Goal: Task Accomplishment & Management: Use online tool/utility

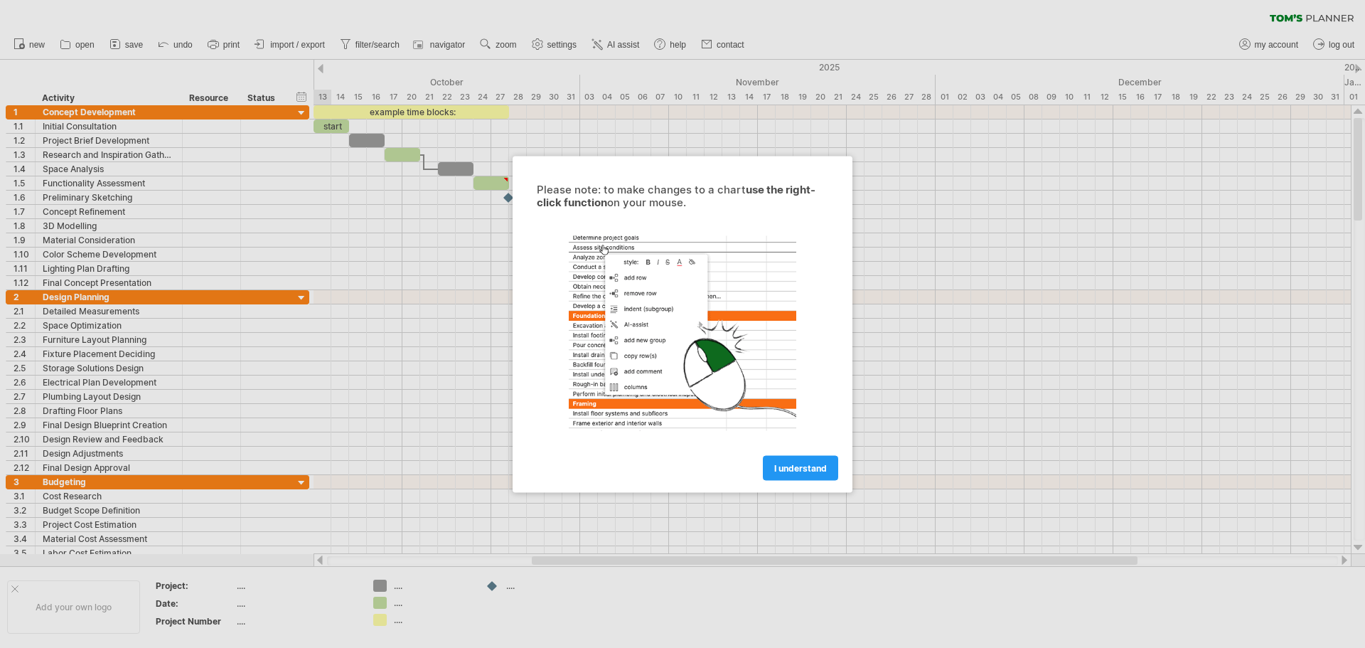
click at [821, 462] on link "I understand" at bounding box center [800, 467] width 75 height 25
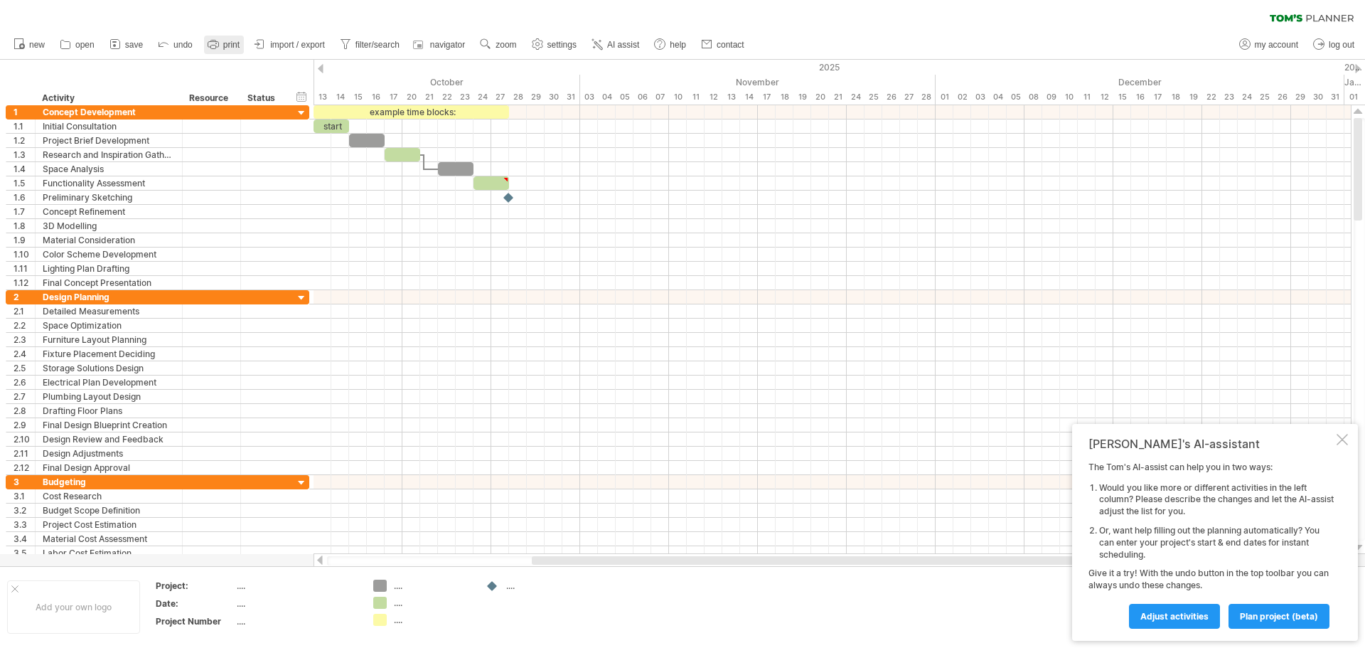
click at [233, 47] on span "print" at bounding box center [231, 45] width 16 height 10
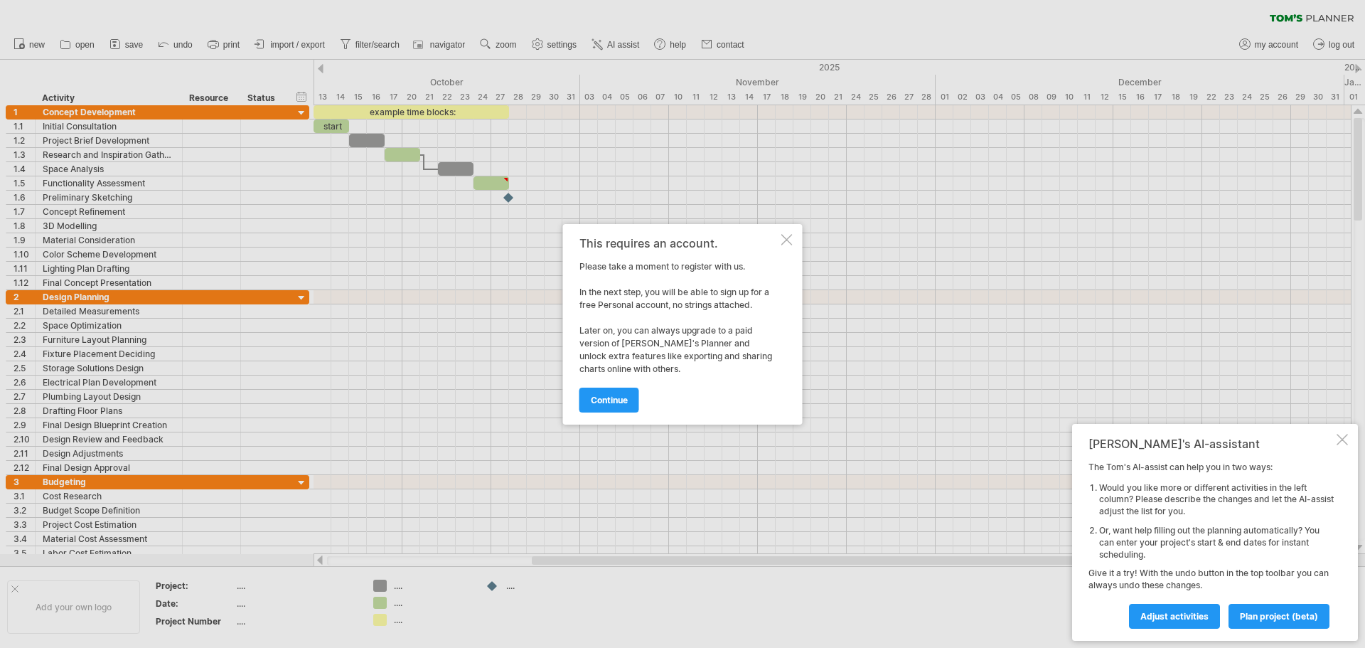
click at [791, 233] on div "This requires an account. Please take a moment to register with us. In the next…" at bounding box center [683, 324] width 240 height 201
click at [789, 231] on div "This requires an account. Please take a moment to register with us. In the next…" at bounding box center [683, 324] width 240 height 201
click at [793, 234] on div "This requires an account. Please take a moment to register with us. In the next…" at bounding box center [683, 324] width 240 height 201
click at [789, 239] on div at bounding box center [787, 239] width 11 height 11
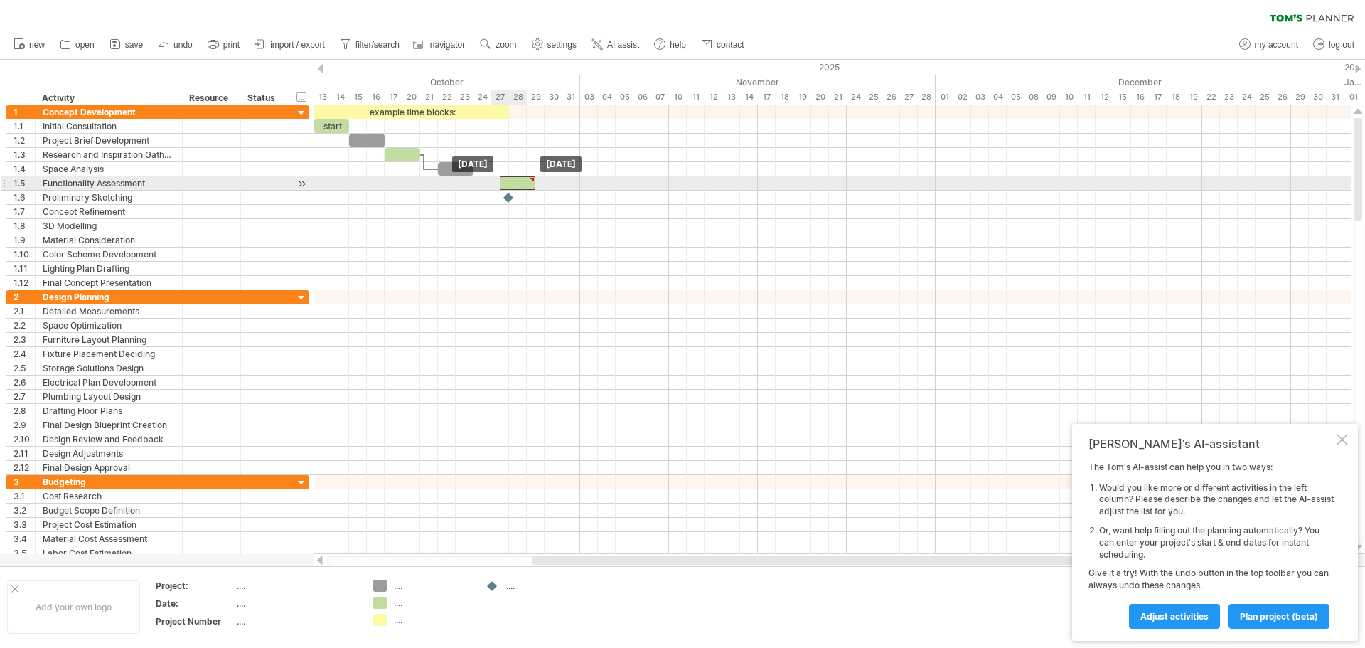
drag, startPoint x: 496, startPoint y: 183, endPoint x: 521, endPoint y: 185, distance: 24.3
click at [521, 185] on div at bounding box center [518, 183] width 36 height 14
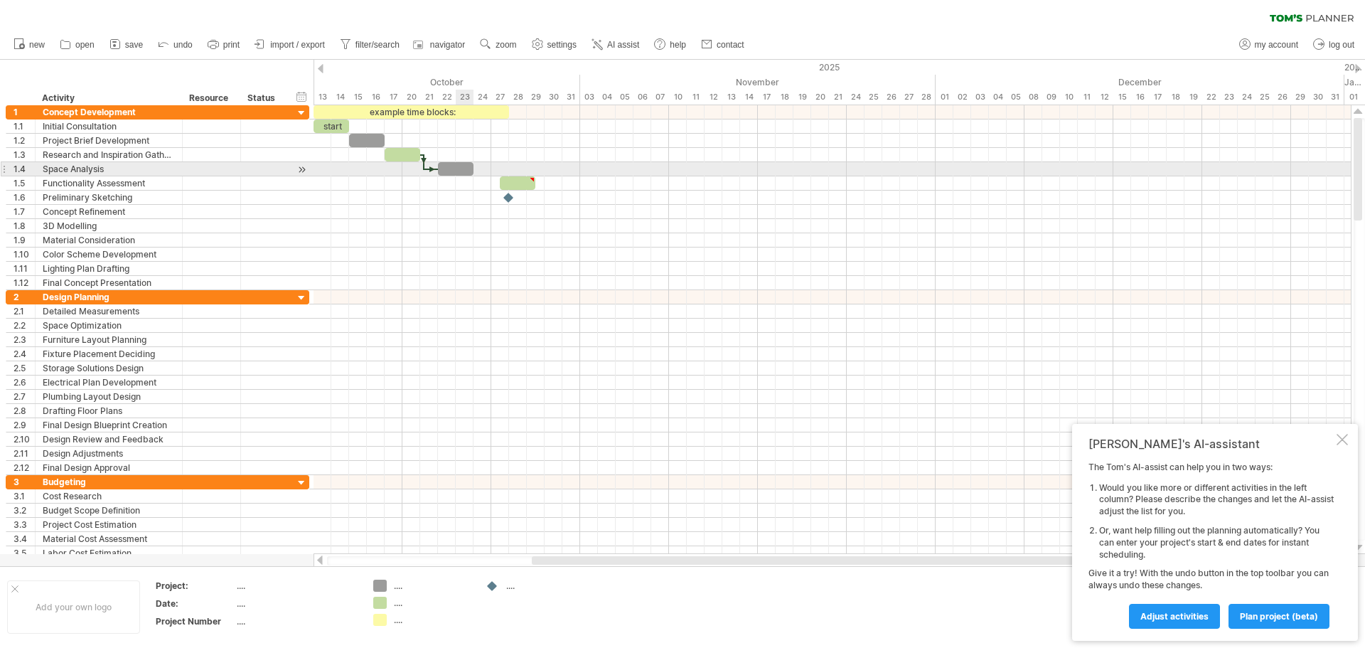
click at [457, 168] on div at bounding box center [456, 169] width 36 height 14
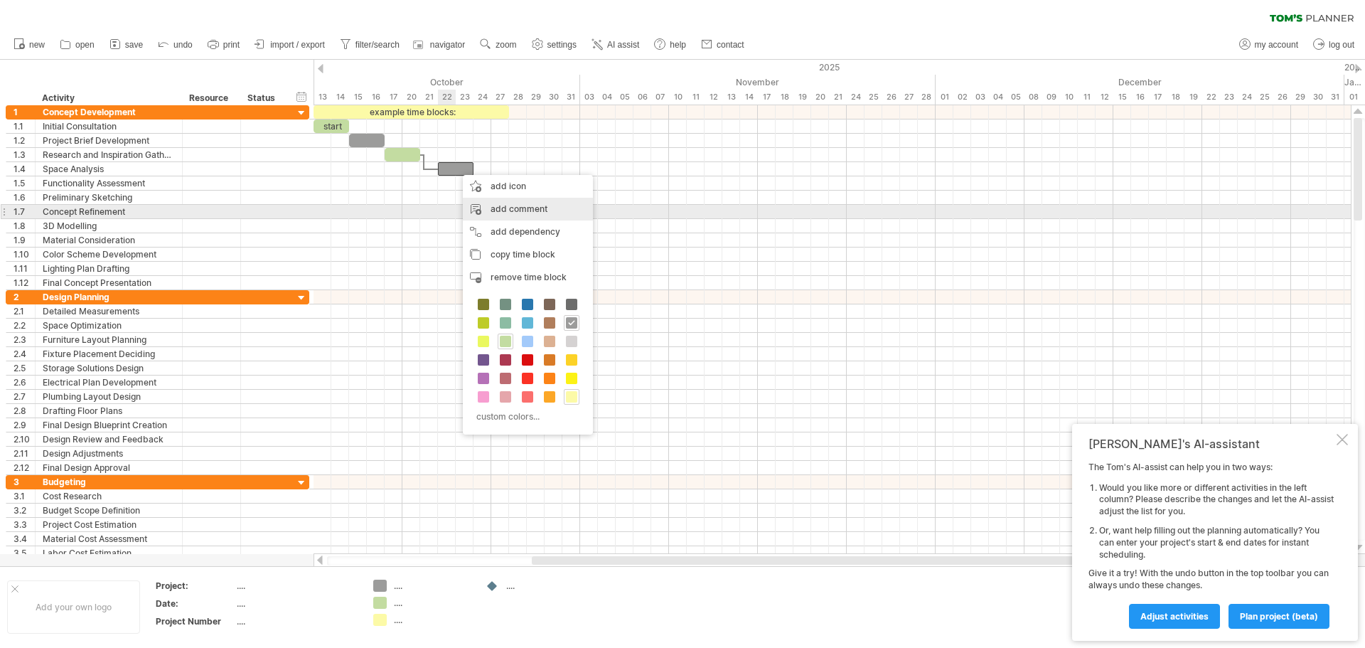
drag, startPoint x: 520, startPoint y: 228, endPoint x: 521, endPoint y: 203, distance: 25.6
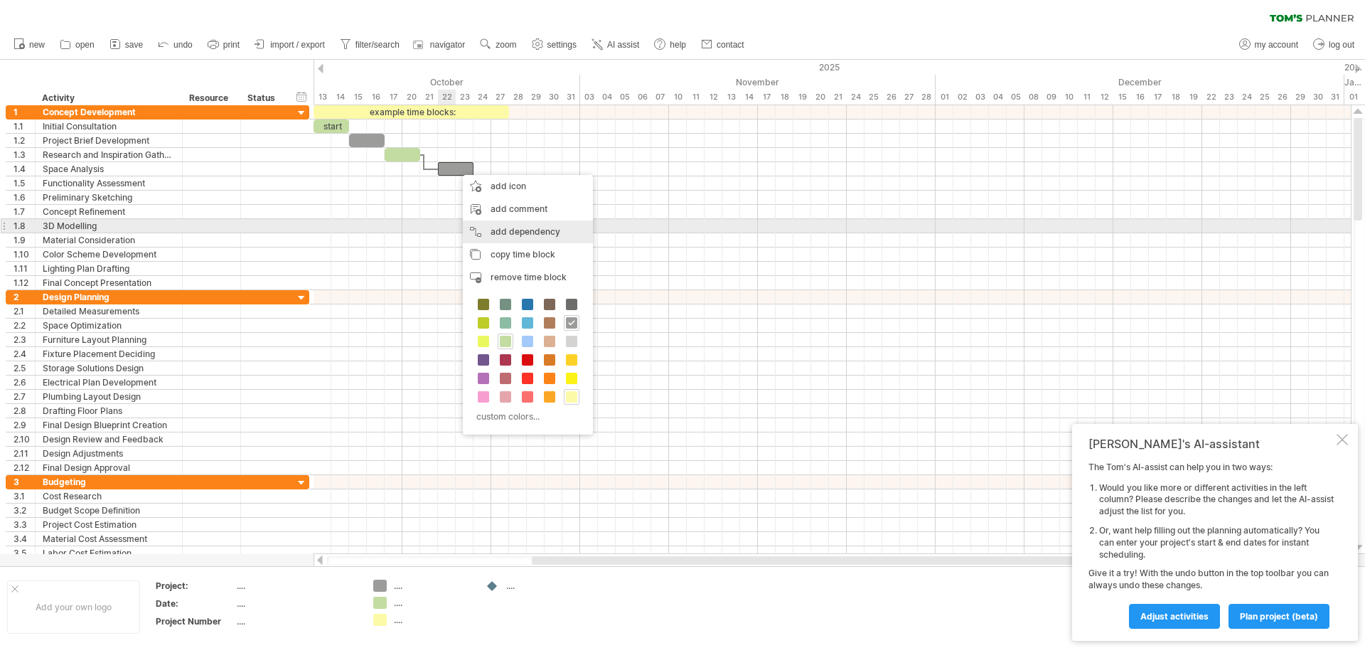
click at [520, 225] on div "add dependency You can use dependencies when you require tasks to be done in a …" at bounding box center [528, 231] width 130 height 23
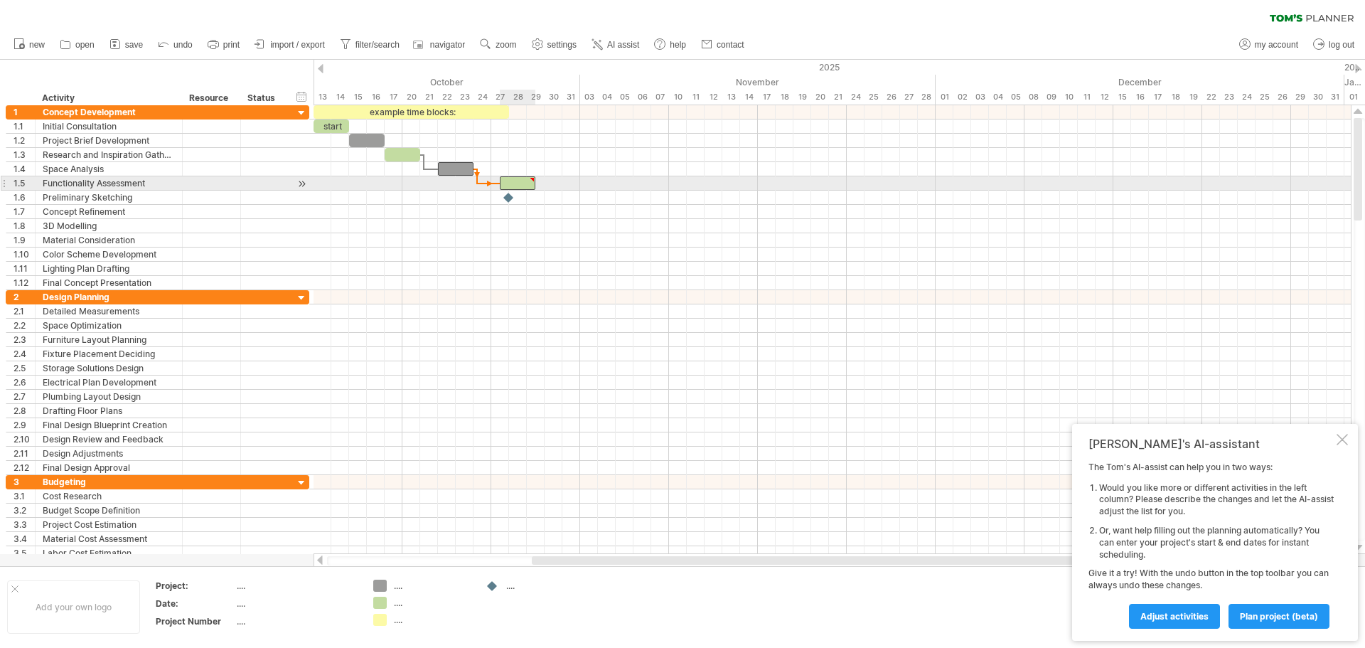
click at [511, 183] on div at bounding box center [518, 183] width 36 height 14
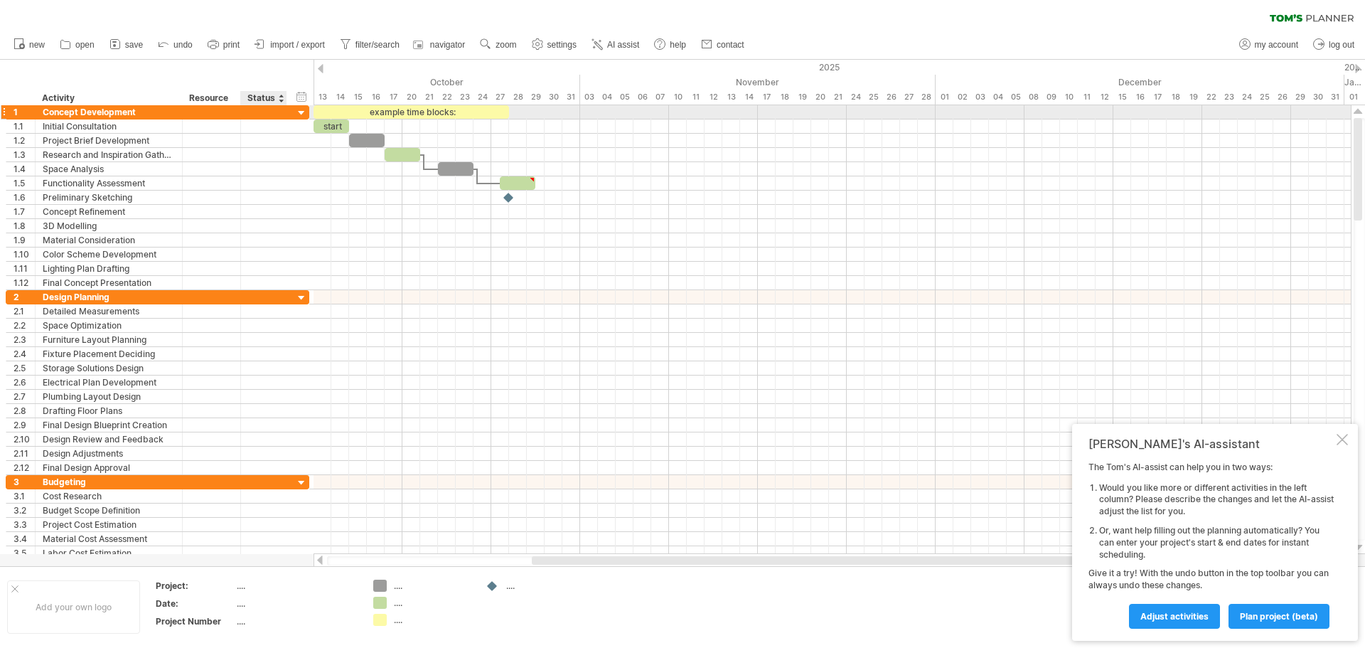
click at [309, 116] on div at bounding box center [308, 112] width 4 height 14
click at [299, 117] on div at bounding box center [302, 114] width 14 height 14
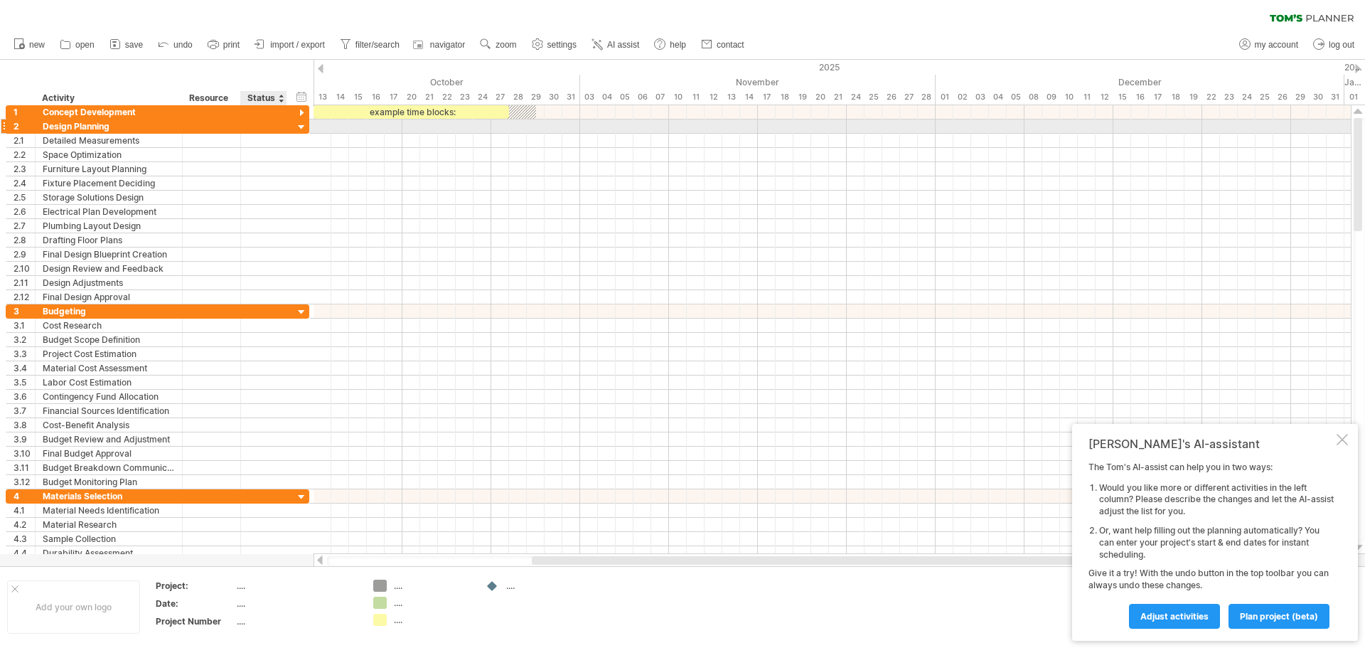
click at [304, 127] on div at bounding box center [302, 128] width 14 height 14
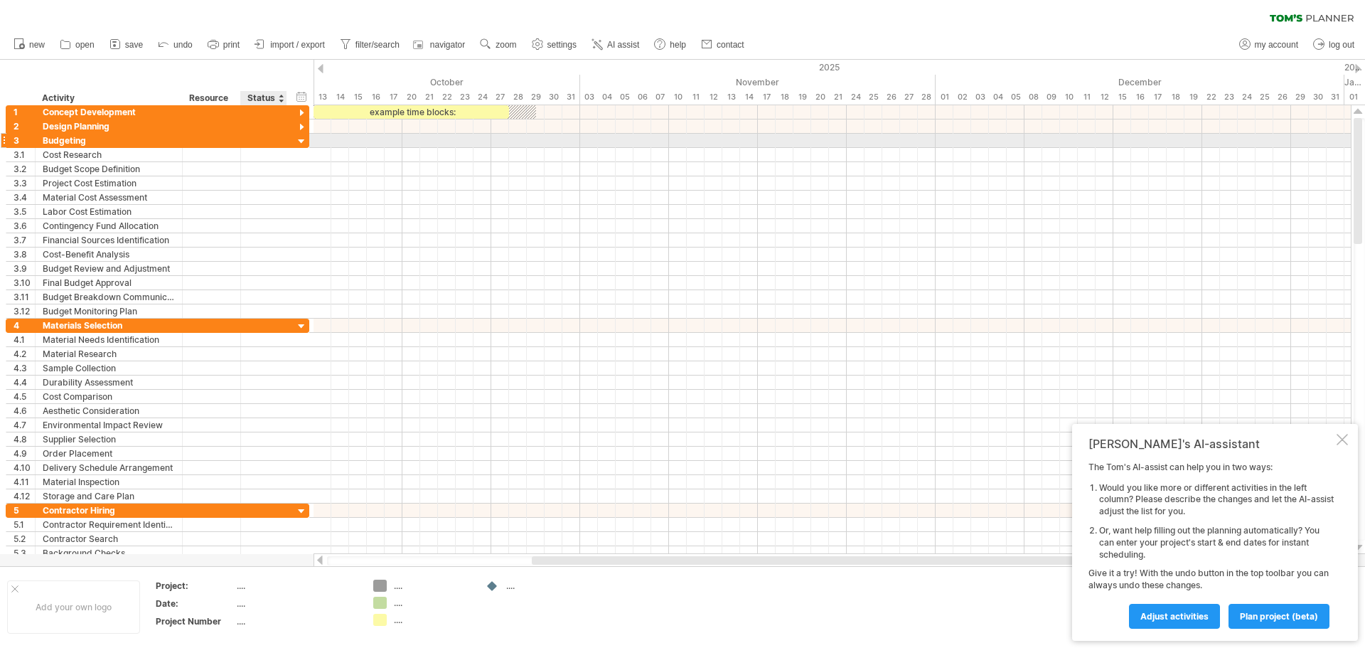
click at [304, 138] on div at bounding box center [302, 142] width 14 height 14
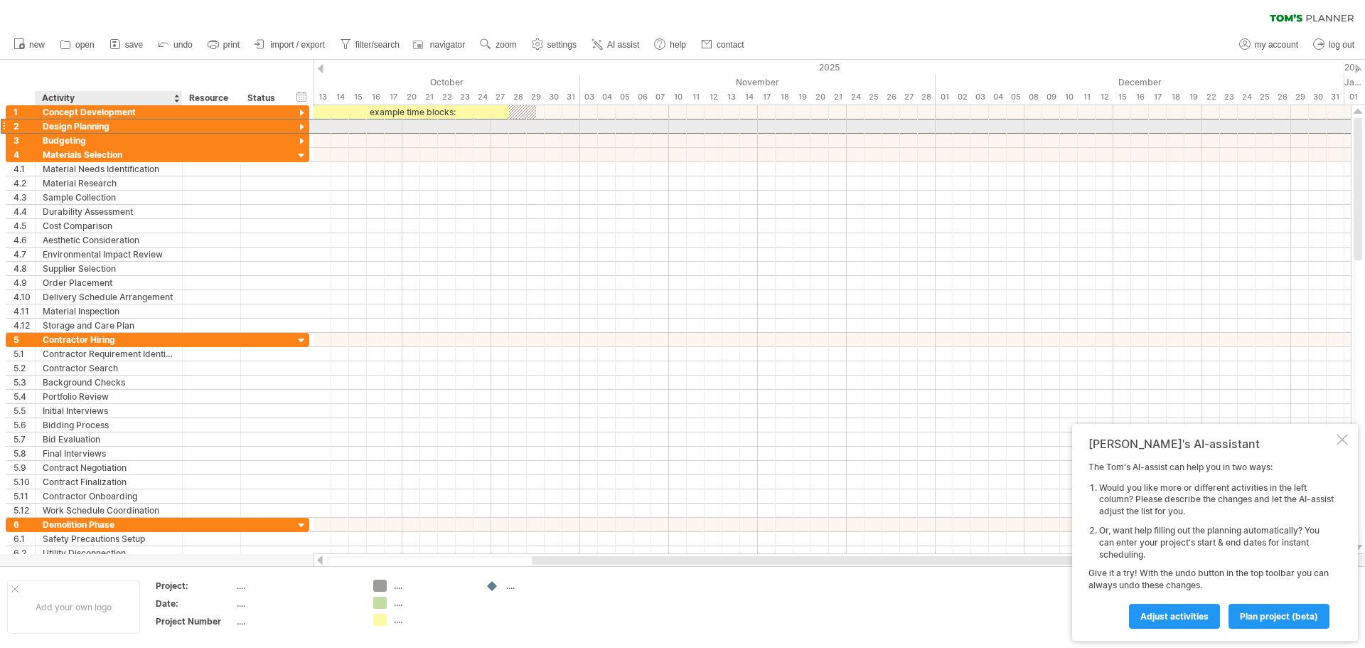
click at [70, 124] on div "Design Planning" at bounding box center [109, 126] width 132 height 14
click at [302, 127] on div at bounding box center [302, 128] width 14 height 14
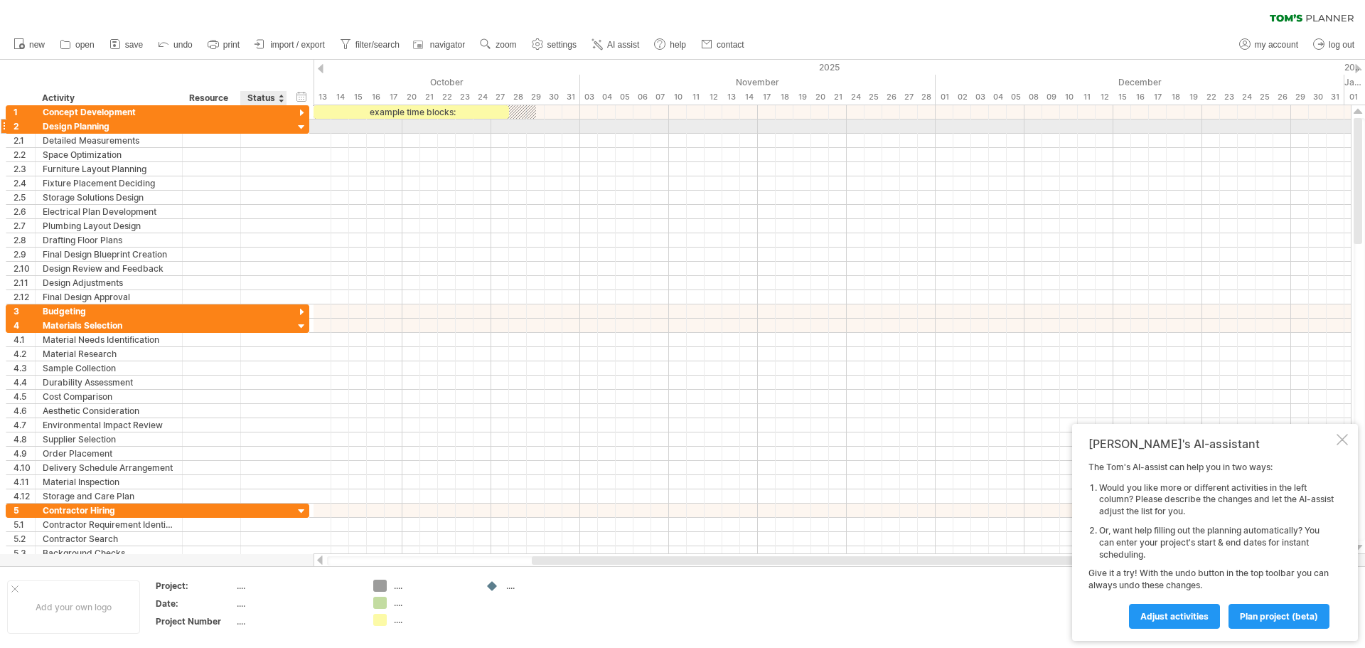
click at [302, 126] on div at bounding box center [302, 128] width 14 height 14
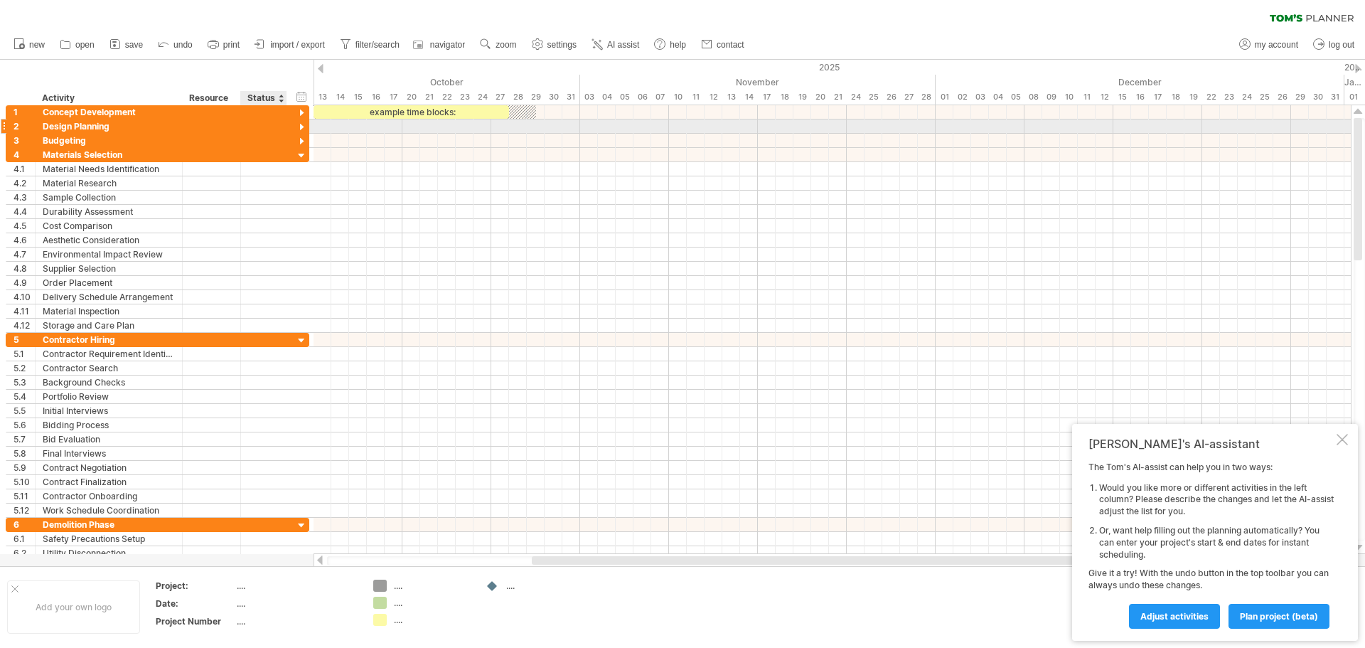
click at [302, 126] on div at bounding box center [302, 128] width 14 height 14
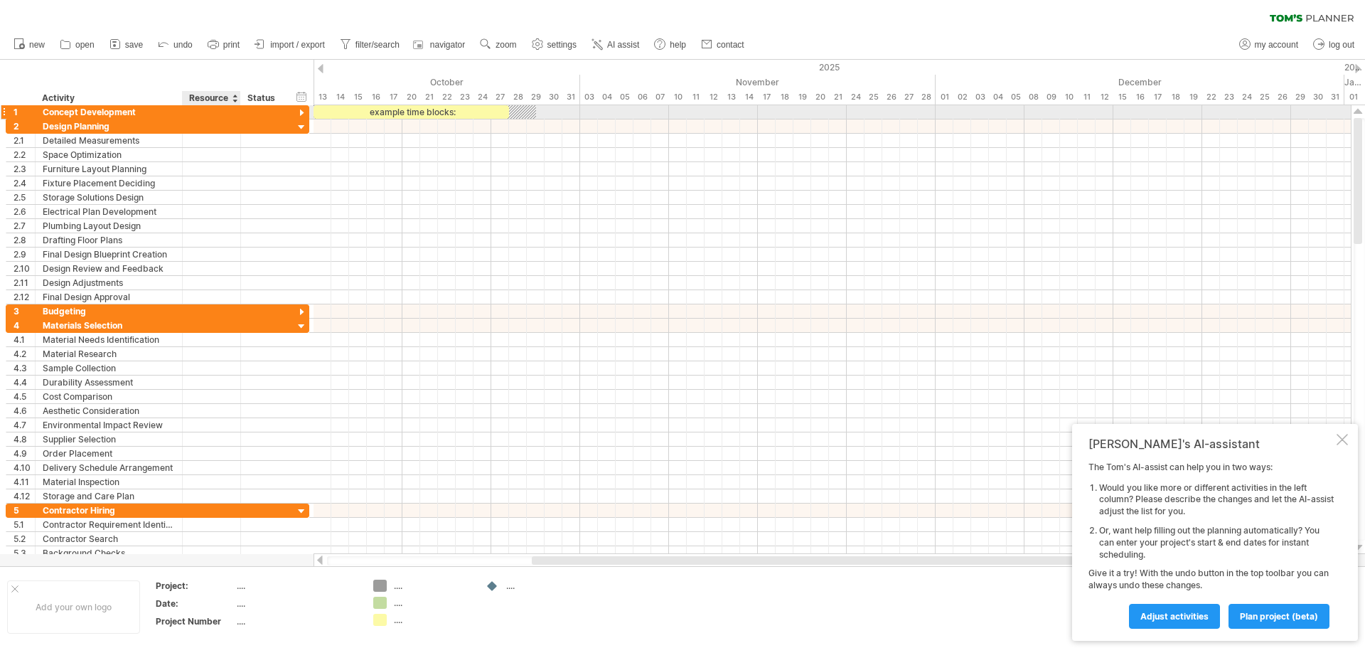
click at [215, 110] on div at bounding box center [211, 112] width 43 height 14
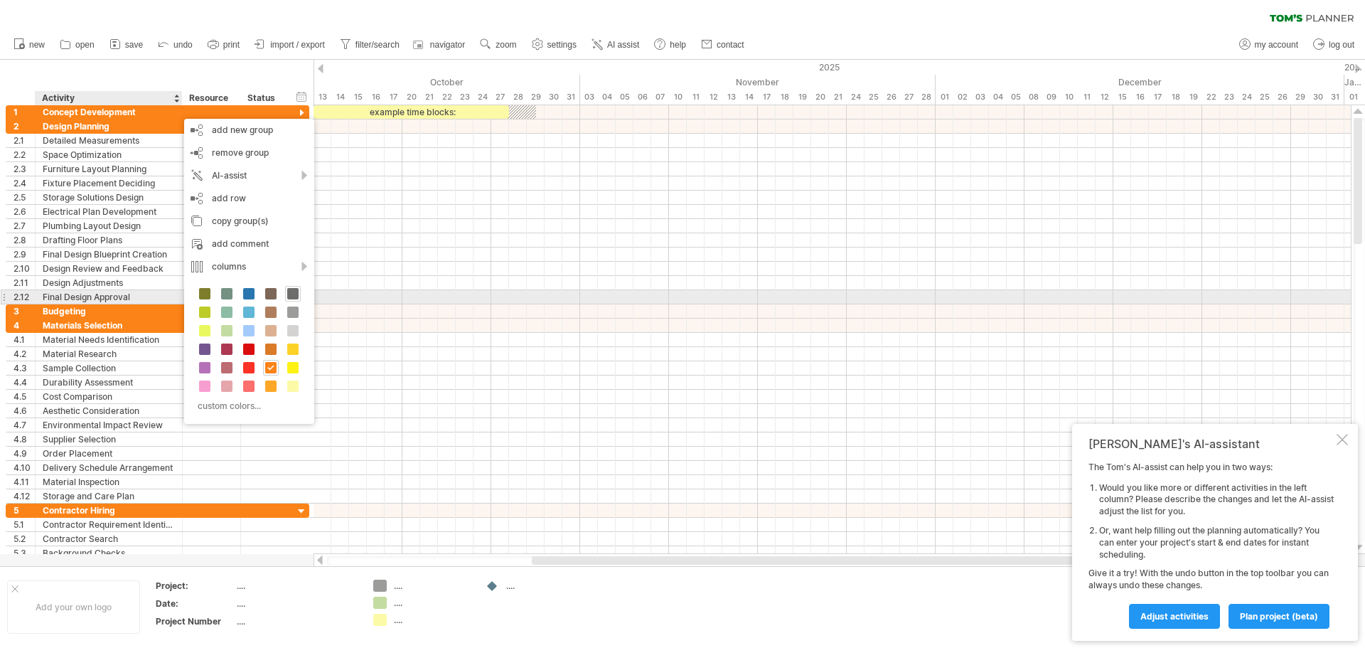
click at [297, 295] on span at bounding box center [292, 293] width 11 height 11
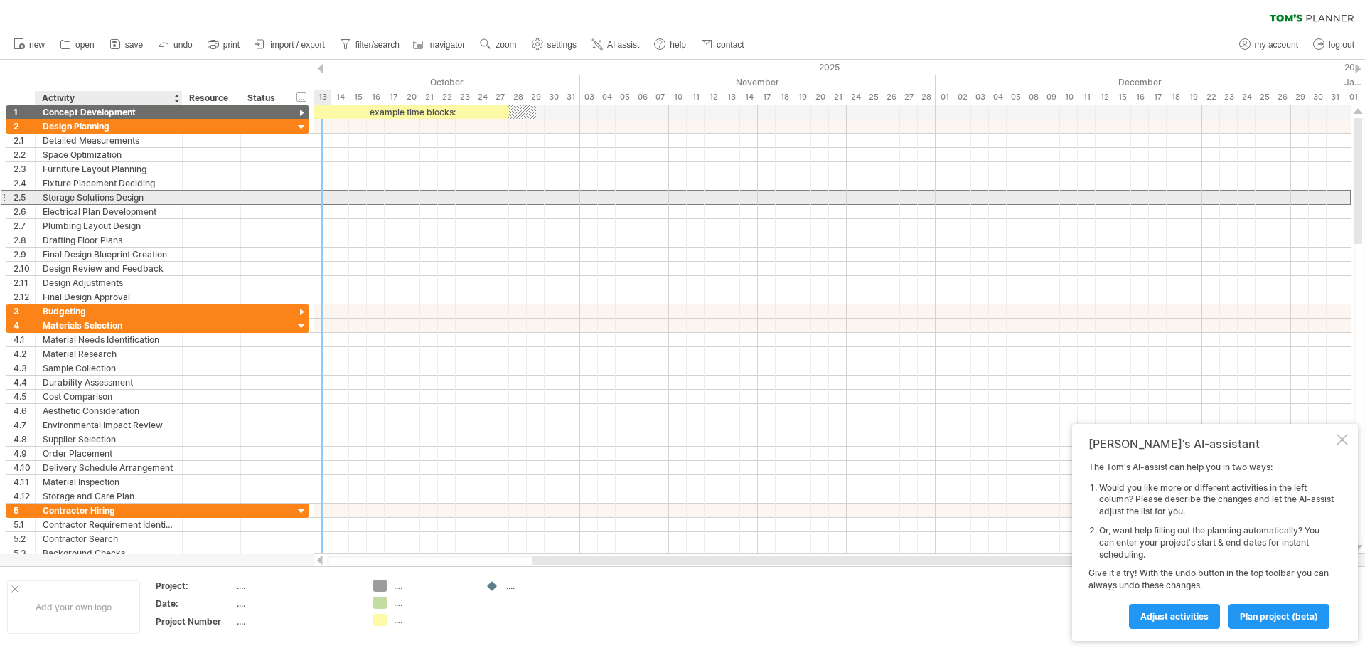
click at [141, 197] on div "Storage Solutions Design" at bounding box center [109, 198] width 132 height 14
click at [95, 198] on div "Storage Solutions Design" at bounding box center [109, 198] width 132 height 14
click at [0, 0] on input "**********" at bounding box center [0, 0] width 0 height 0
click at [96, 198] on input "**********" at bounding box center [109, 198] width 132 height 14
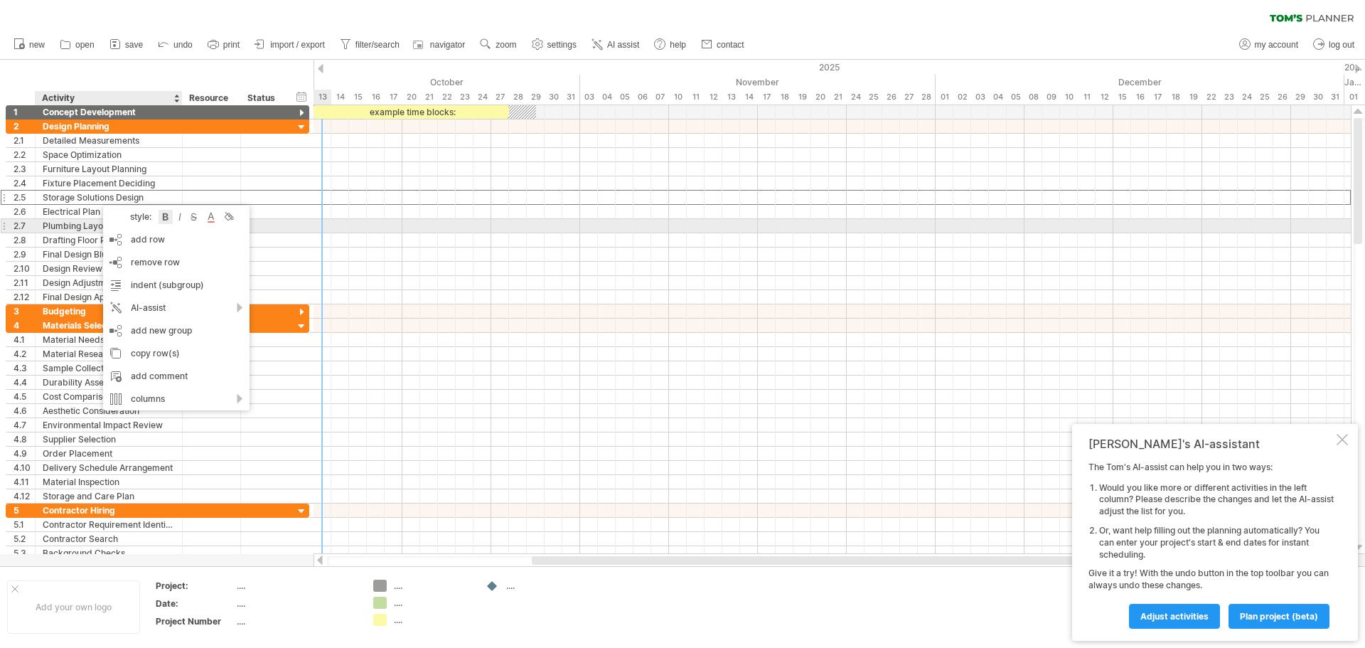
click at [166, 220] on div at bounding box center [166, 217] width 14 height 14
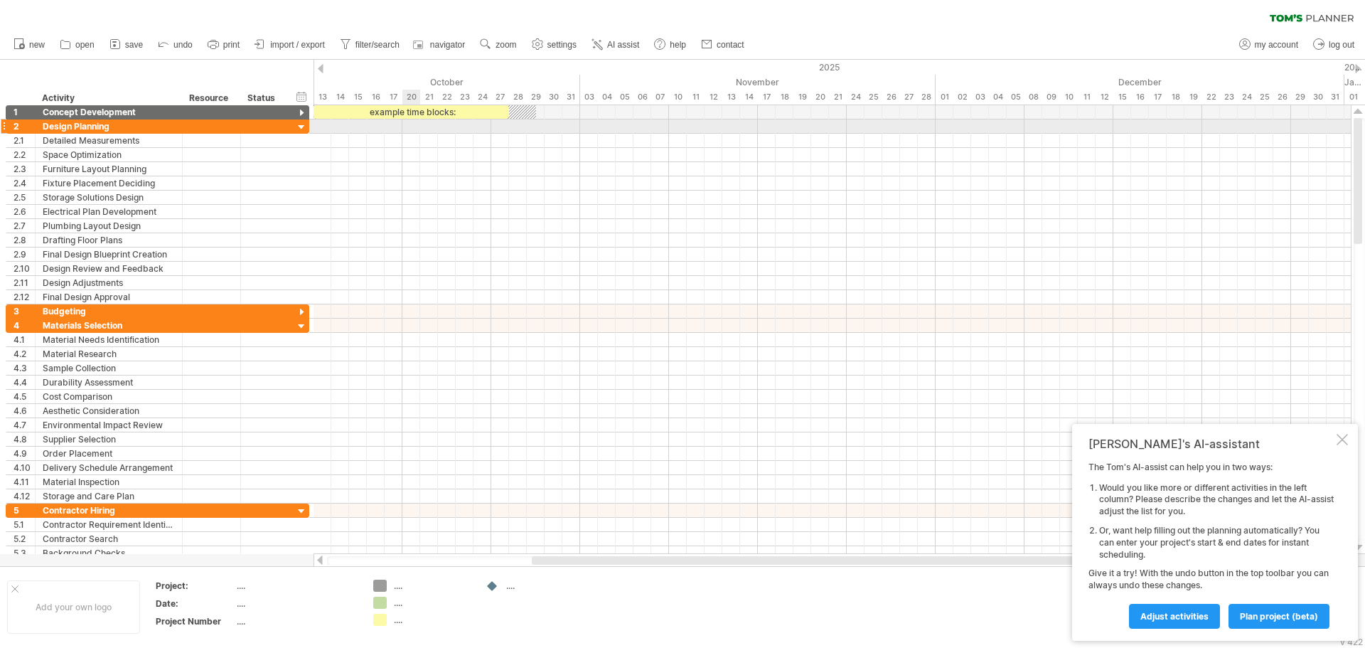
click at [405, 117] on div "example time blocks:" at bounding box center [412, 112] width 196 height 14
click at [307, 123] on div "**********" at bounding box center [158, 126] width 304 height 14
click at [304, 124] on div at bounding box center [302, 128] width 14 height 14
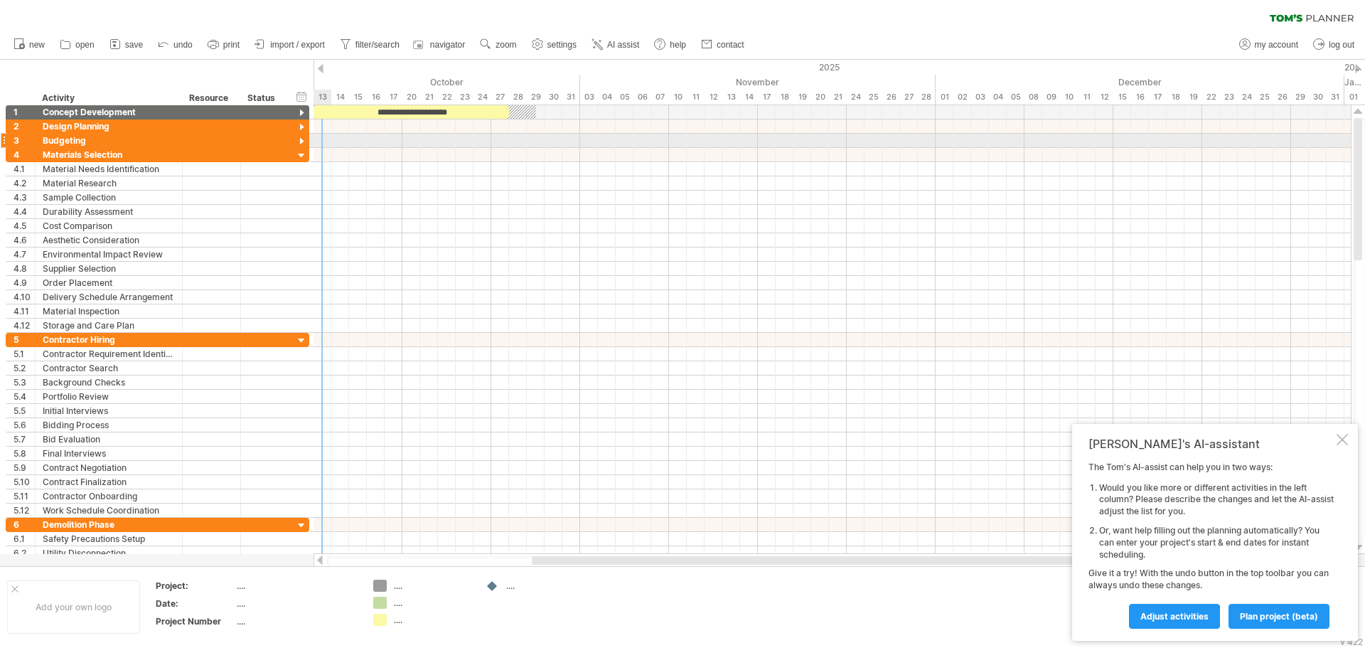
click at [299, 141] on div at bounding box center [302, 142] width 14 height 14
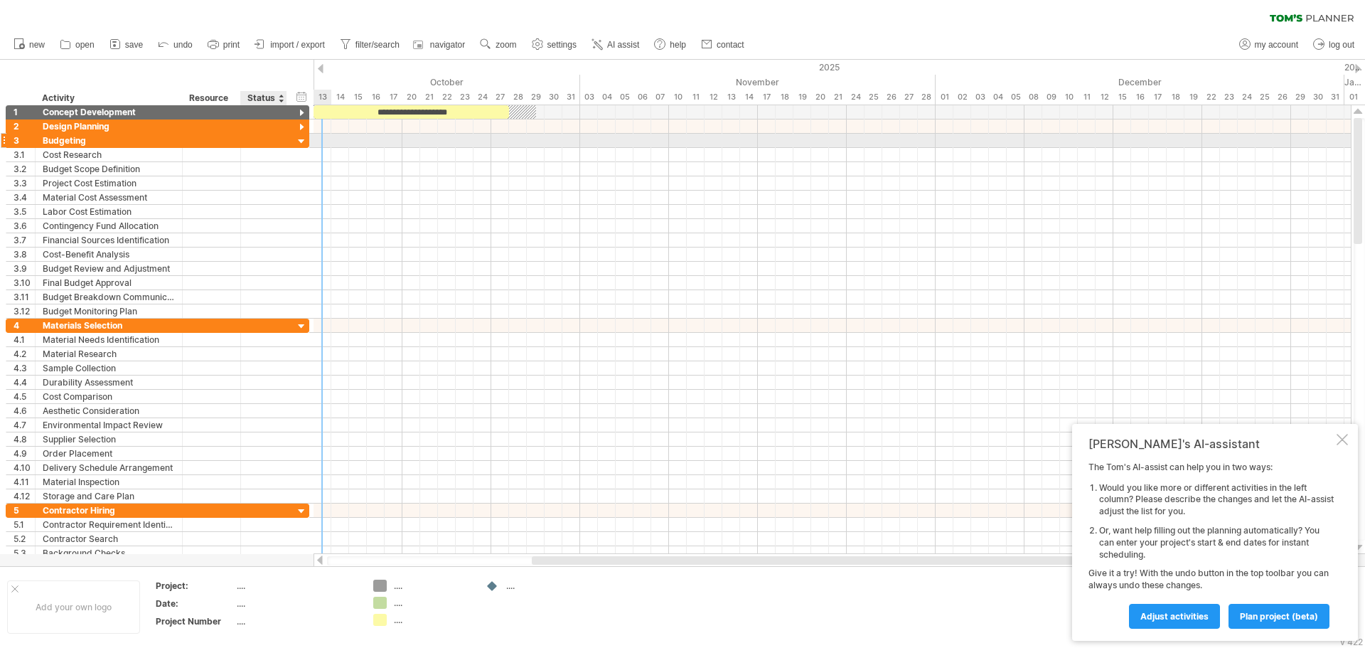
click at [294, 140] on div "3 ********* Budgeting" at bounding box center [158, 141] width 304 height 14
click at [299, 143] on div at bounding box center [302, 142] width 14 height 14
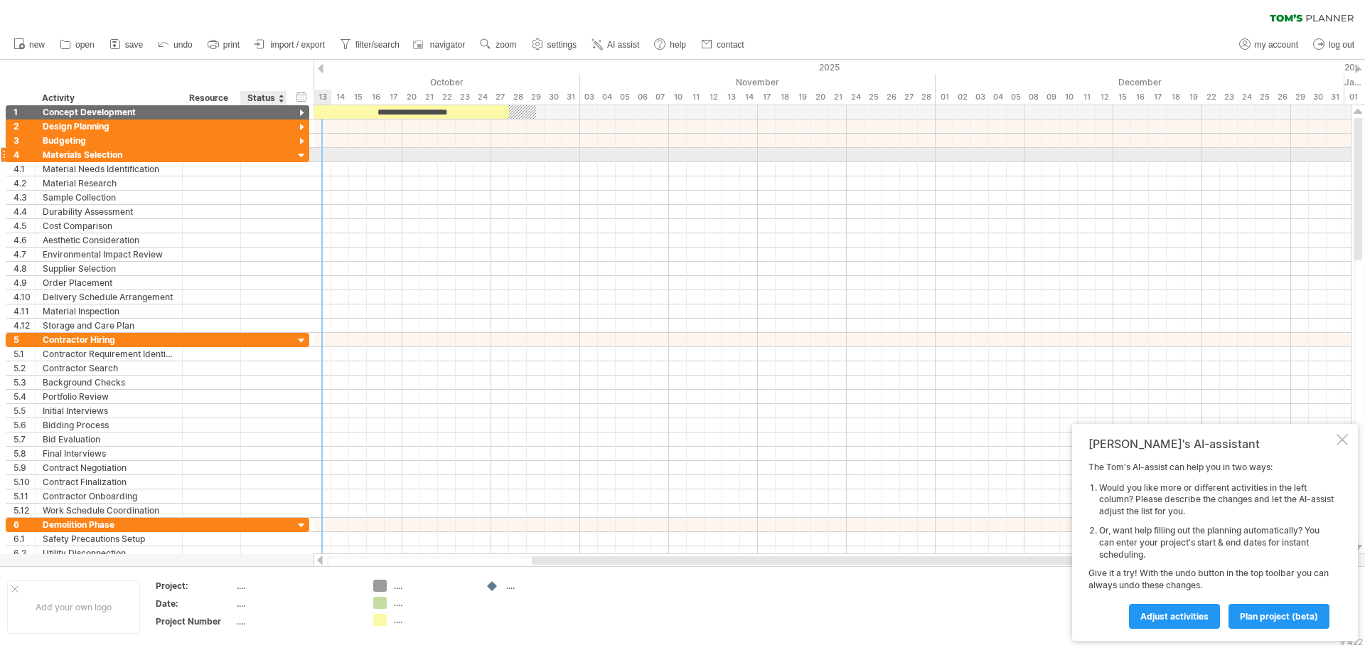
click at [304, 154] on div at bounding box center [302, 156] width 14 height 14
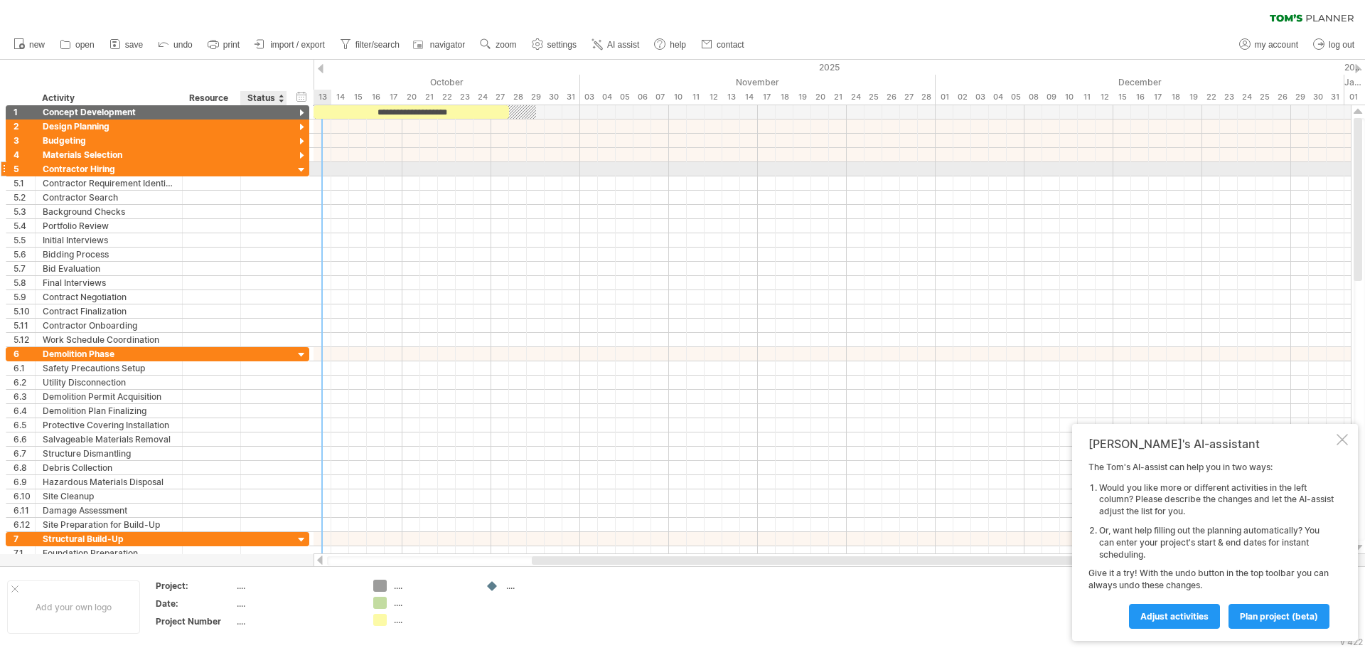
click at [303, 166] on div at bounding box center [302, 171] width 14 height 14
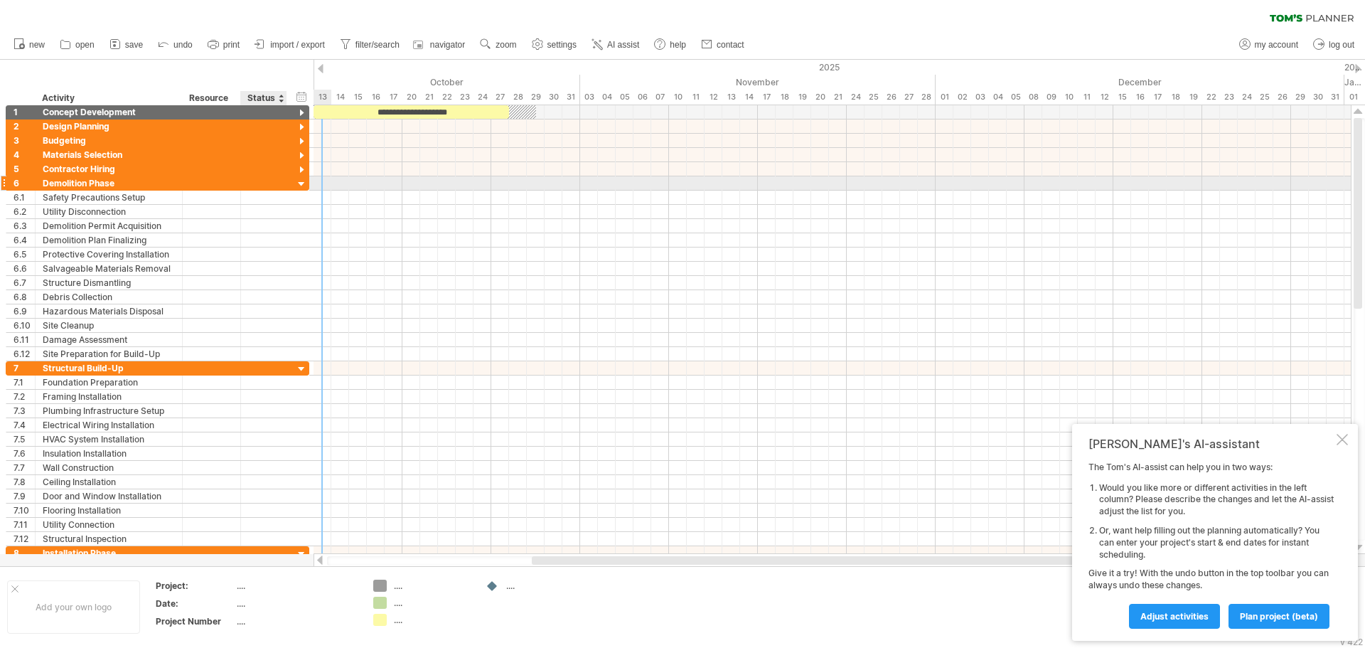
click at [306, 183] on div at bounding box center [302, 185] width 14 height 14
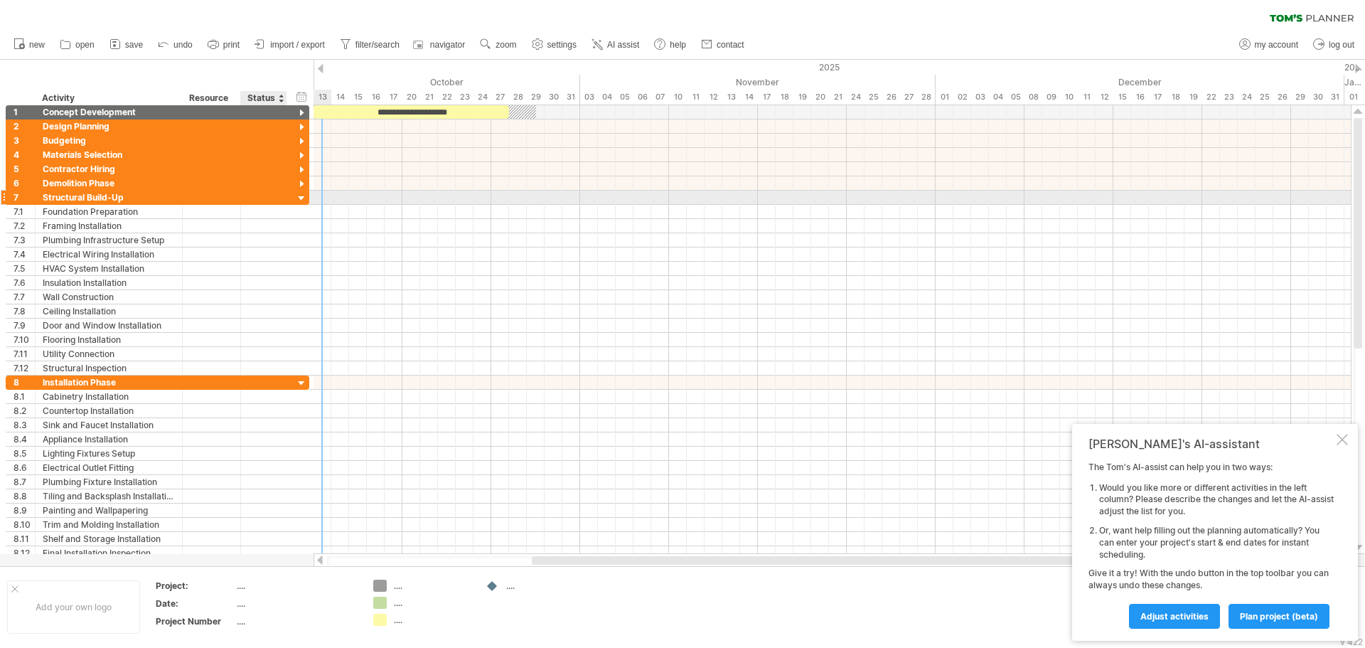
click at [299, 199] on div at bounding box center [302, 199] width 14 height 14
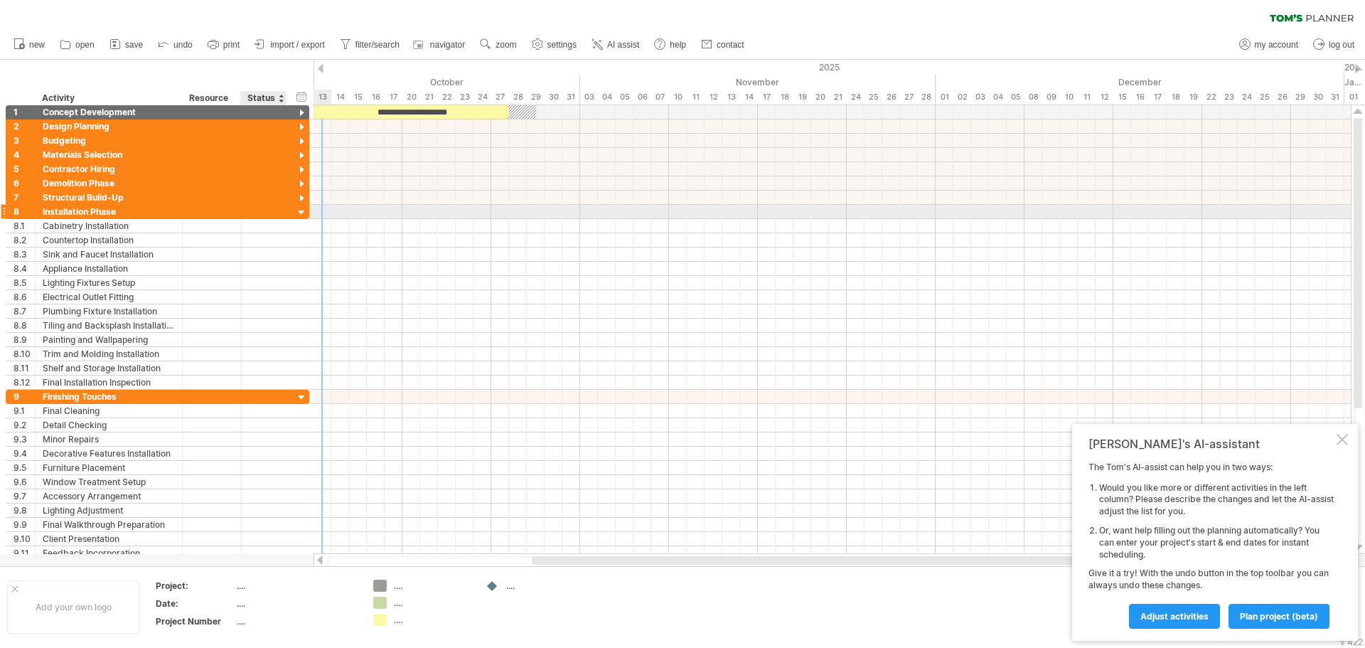
click at [304, 215] on div at bounding box center [302, 213] width 14 height 14
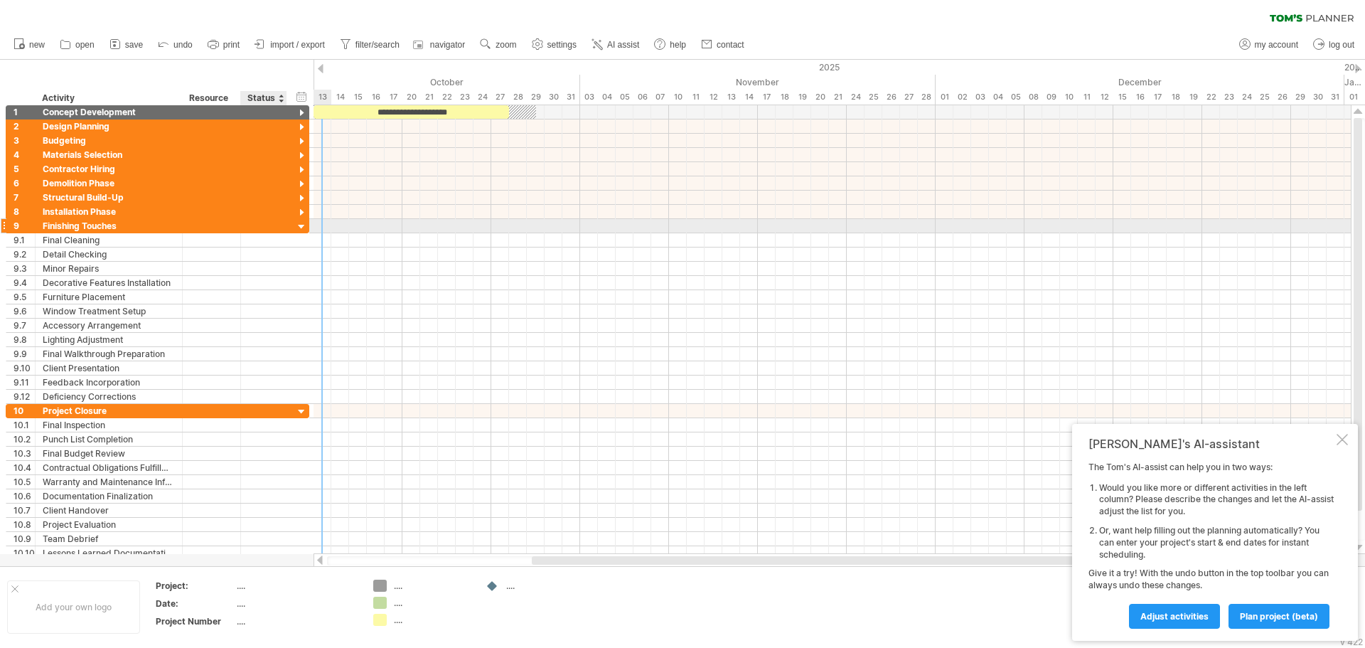
click at [303, 223] on div at bounding box center [302, 227] width 14 height 14
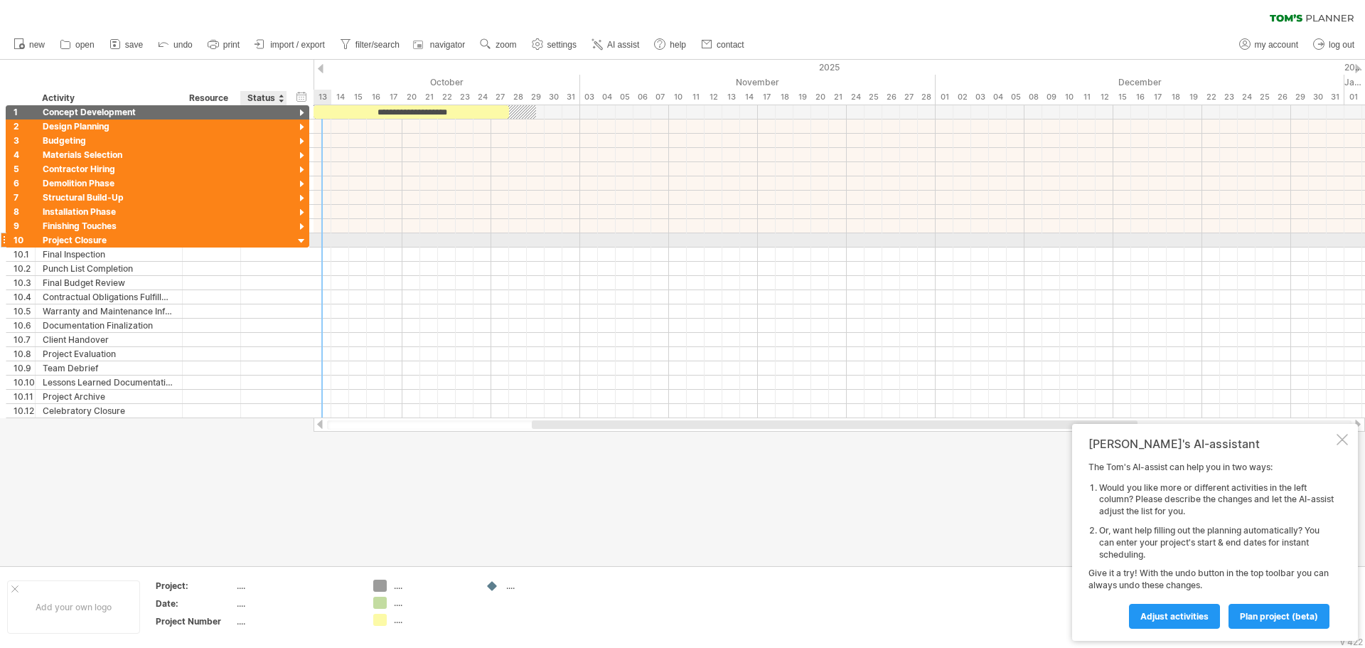
click at [302, 243] on div at bounding box center [302, 242] width 14 height 14
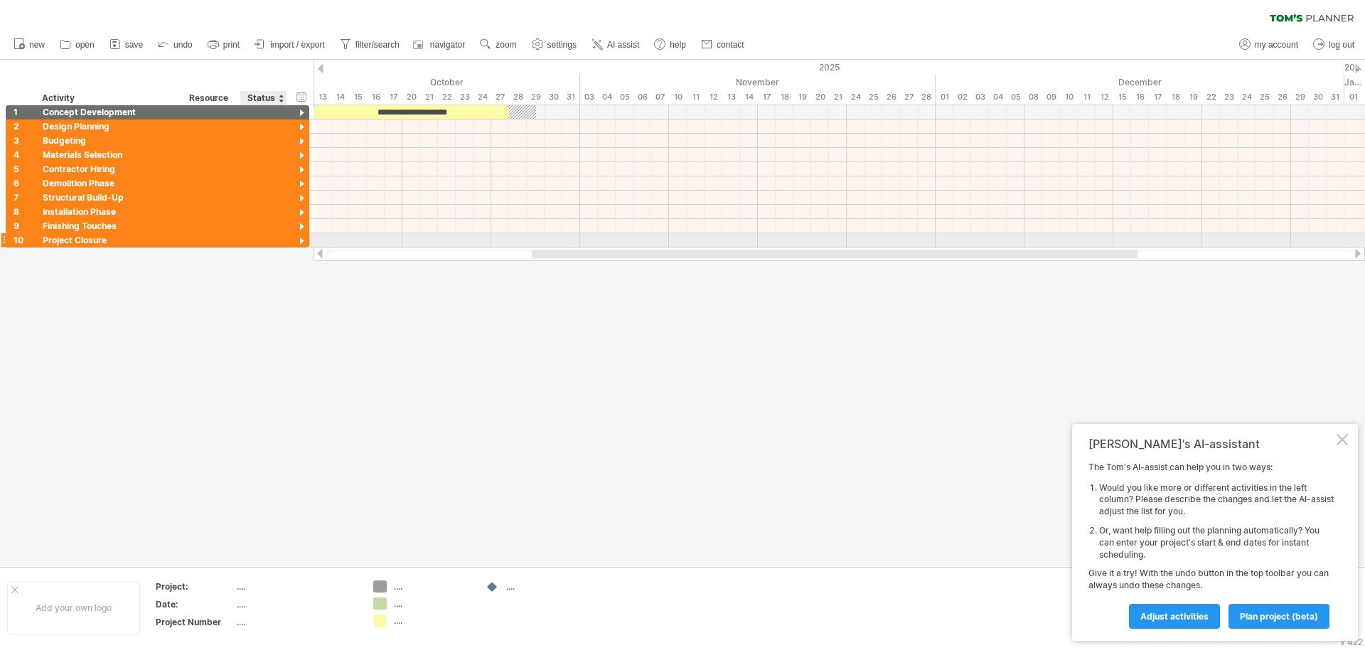
click at [302, 242] on div at bounding box center [302, 242] width 14 height 14
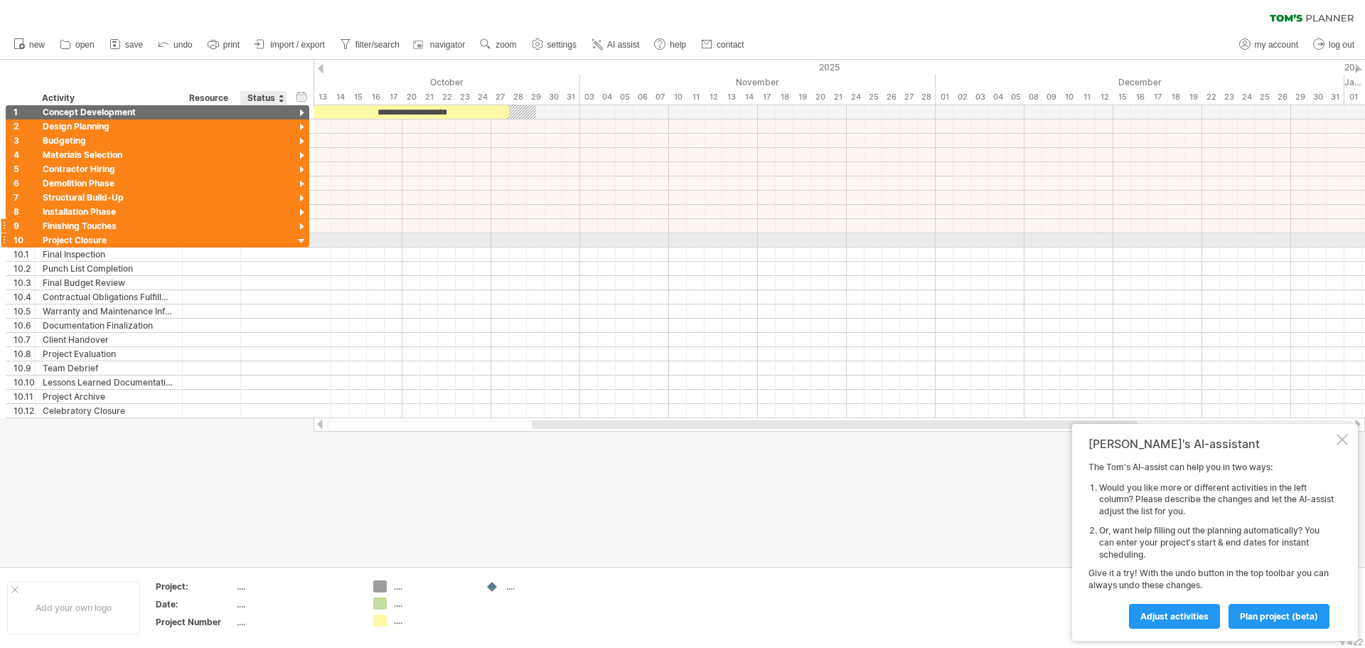
click at [301, 230] on div at bounding box center [302, 227] width 14 height 14
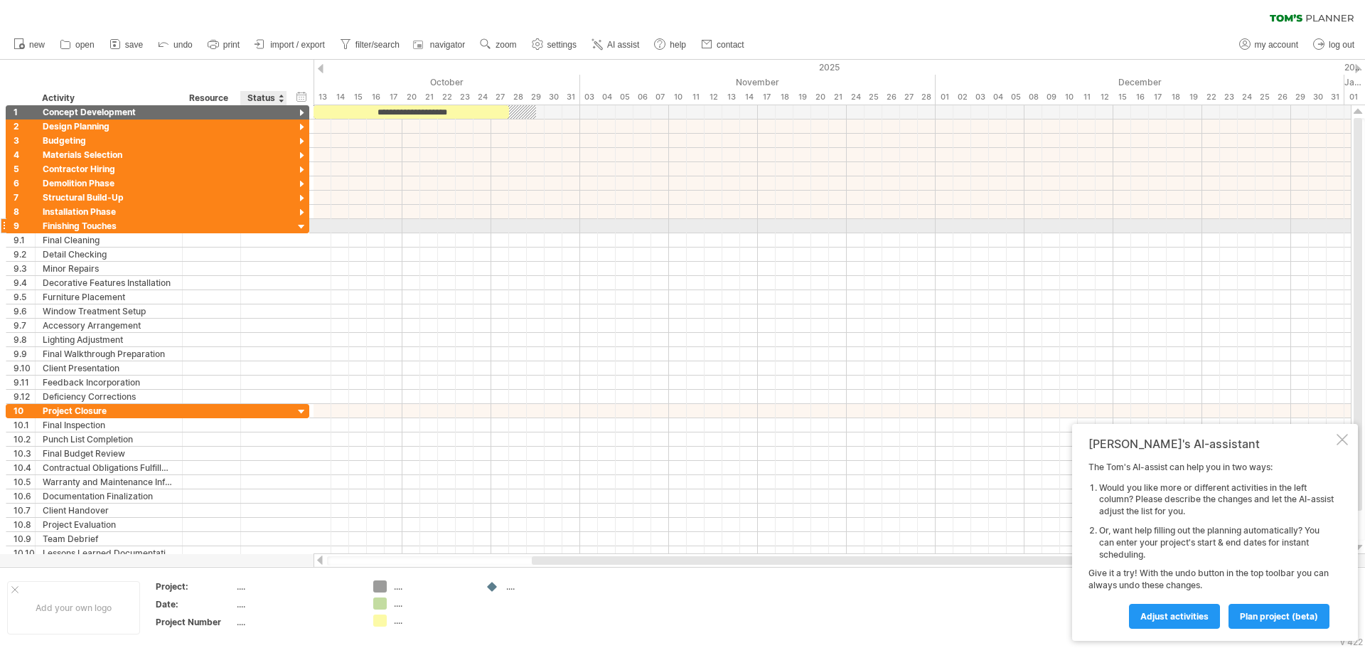
click at [301, 229] on div at bounding box center [302, 227] width 14 height 14
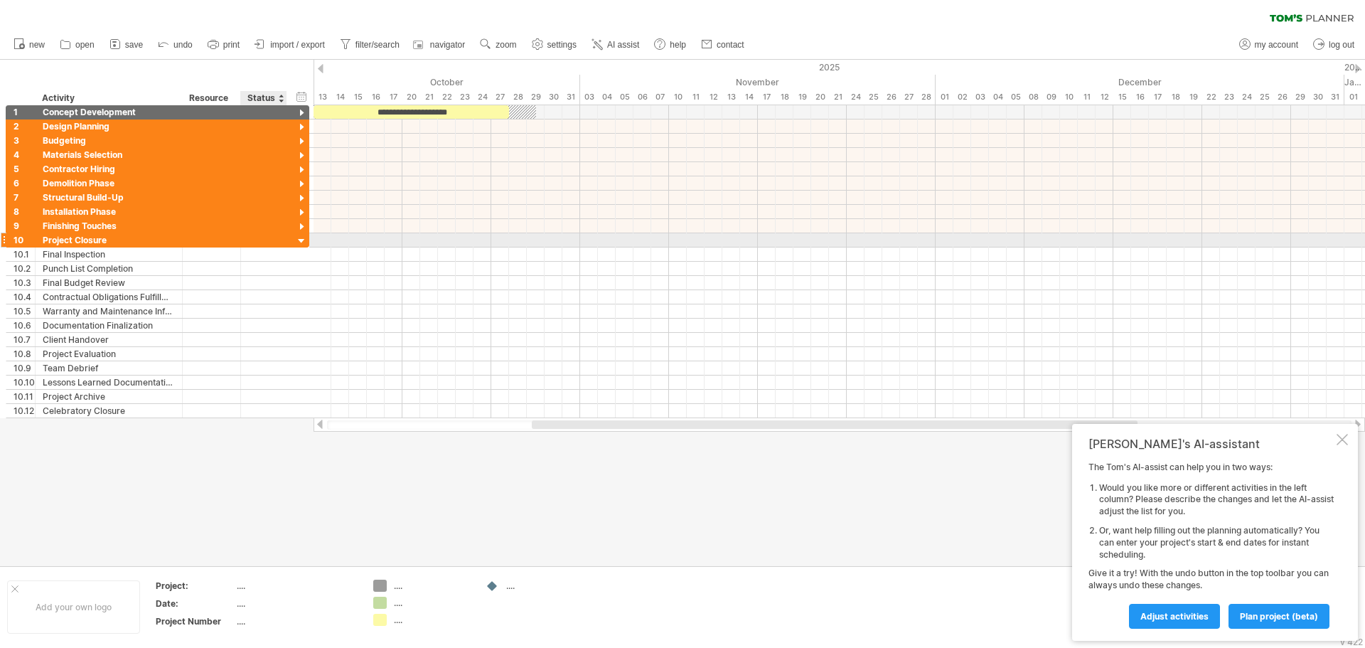
click at [304, 240] on div at bounding box center [302, 242] width 14 height 14
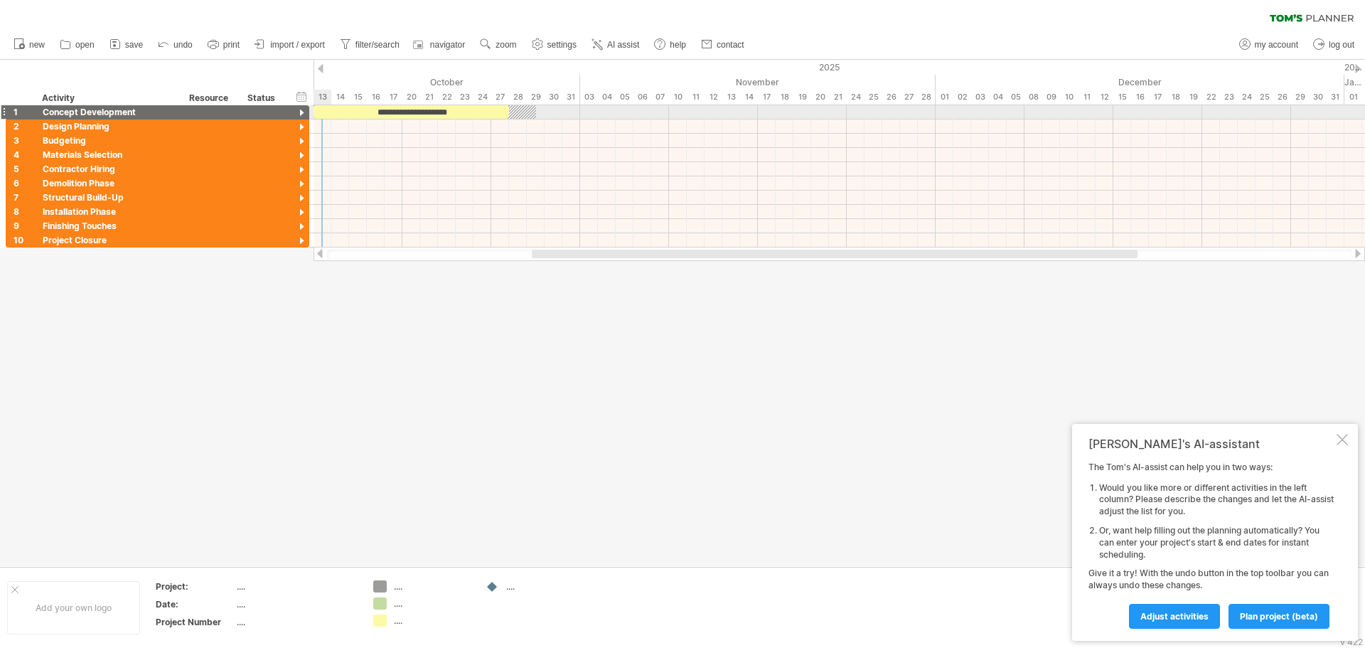
click at [297, 115] on div at bounding box center [302, 114] width 14 height 14
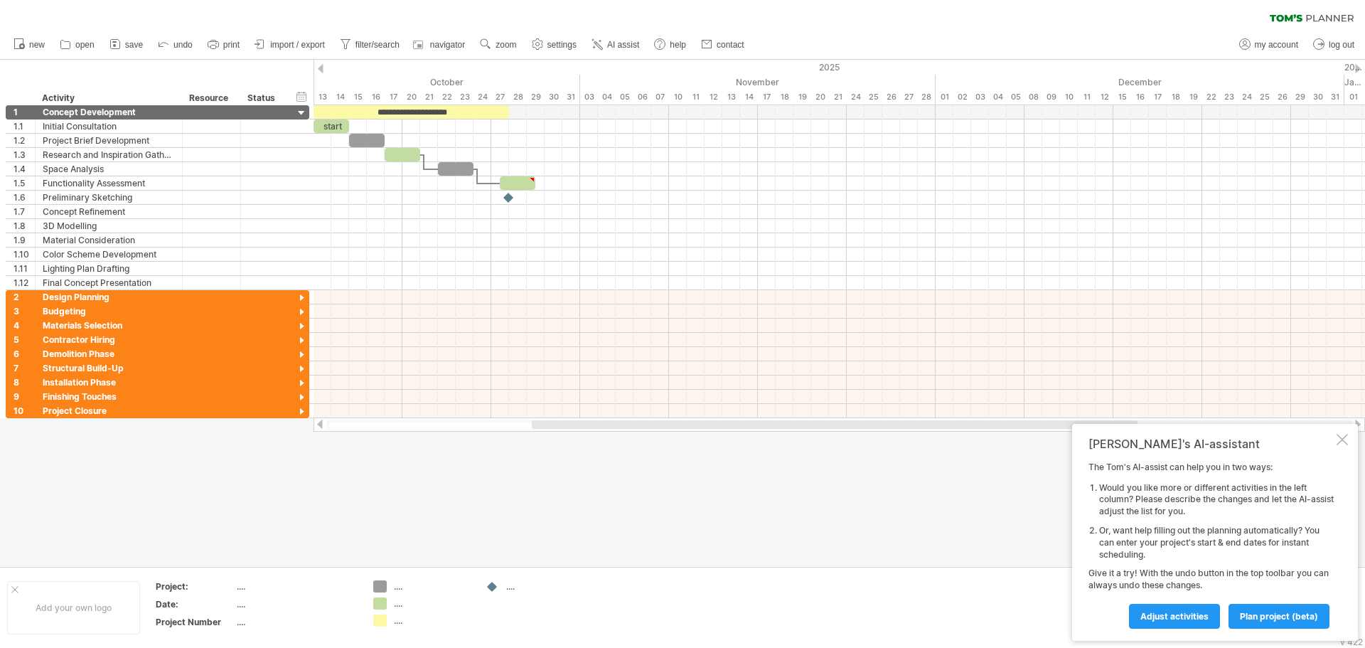
click at [514, 590] on div "...." at bounding box center [545, 586] width 78 height 12
click at [541, 609] on td at bounding box center [535, 607] width 112 height 55
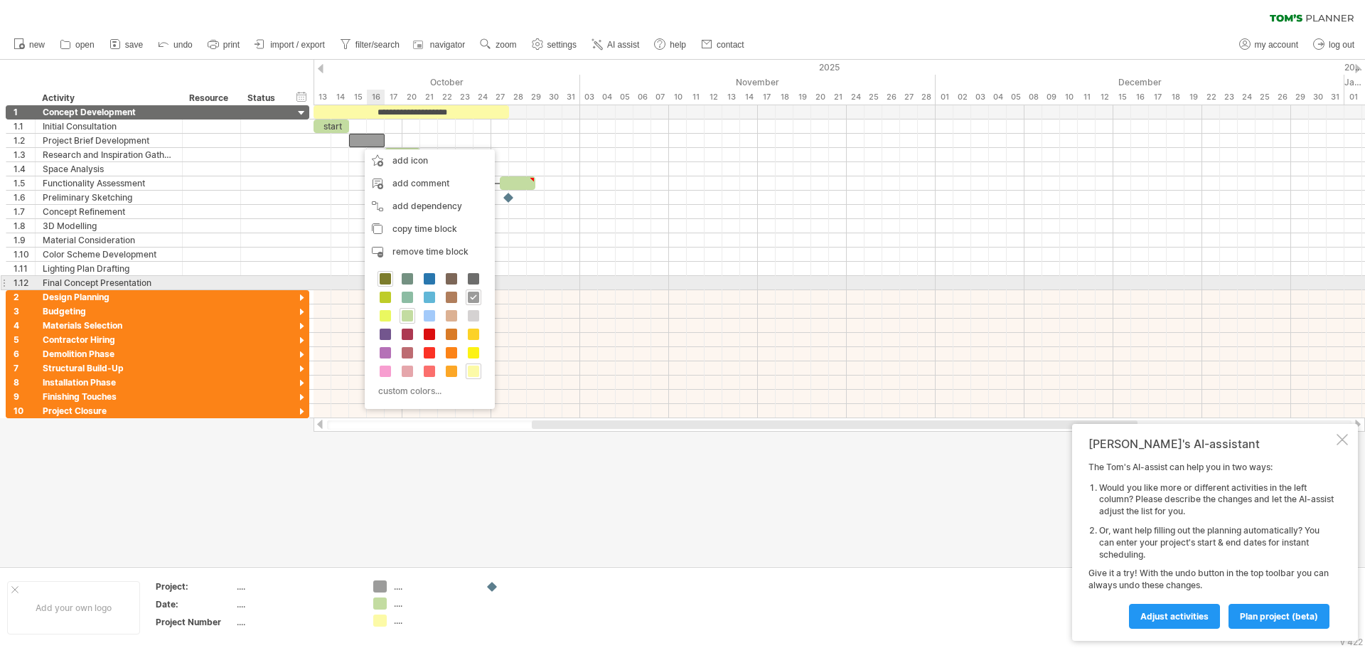
click at [384, 282] on span at bounding box center [385, 278] width 11 height 11
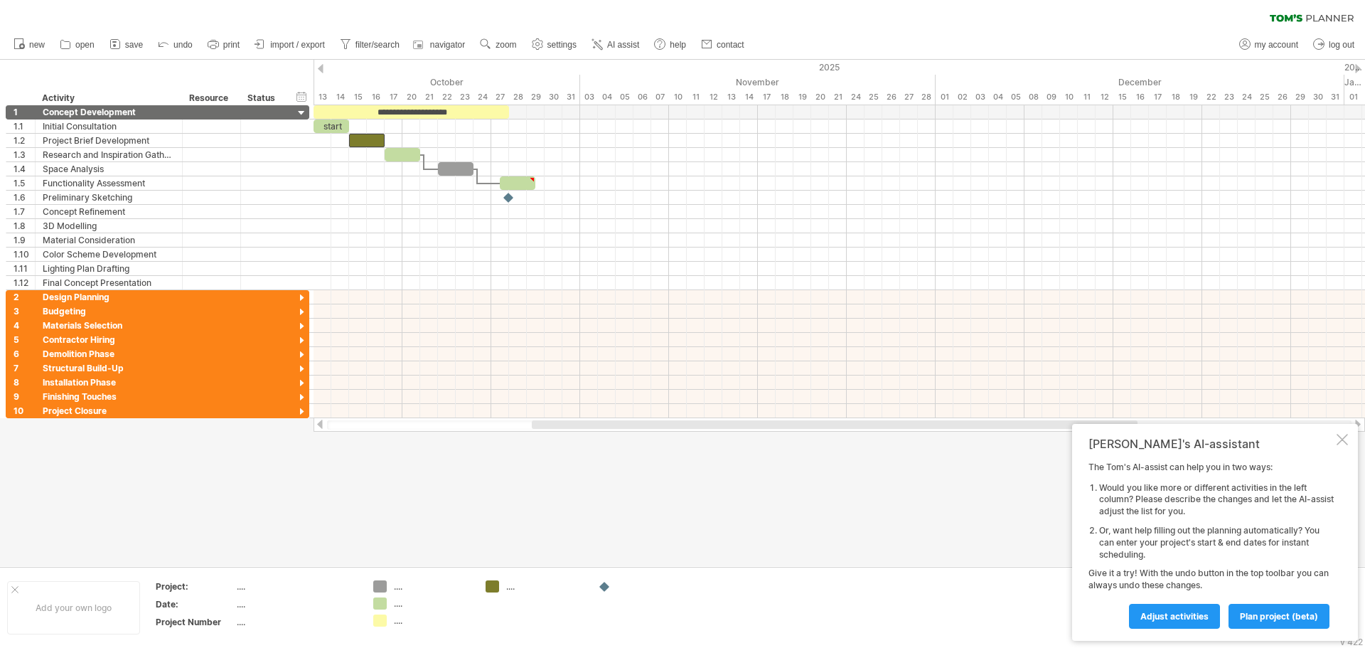
click at [1345, 439] on div at bounding box center [1342, 439] width 11 height 11
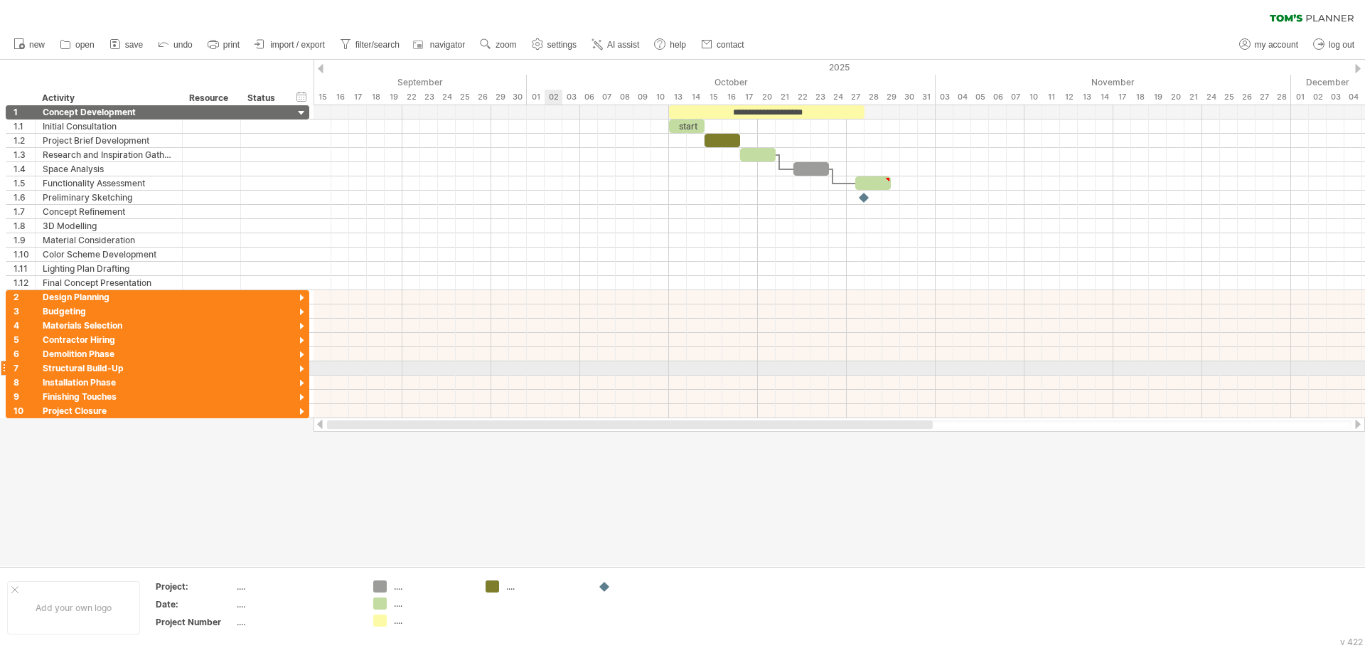
drag, startPoint x: 841, startPoint y: 421, endPoint x: 354, endPoint y: 1, distance: 642.9
click at [336, 268] on div "Trying to reach [DOMAIN_NAME] Connected again... 0% clear filter new 1" at bounding box center [682, 324] width 1365 height 648
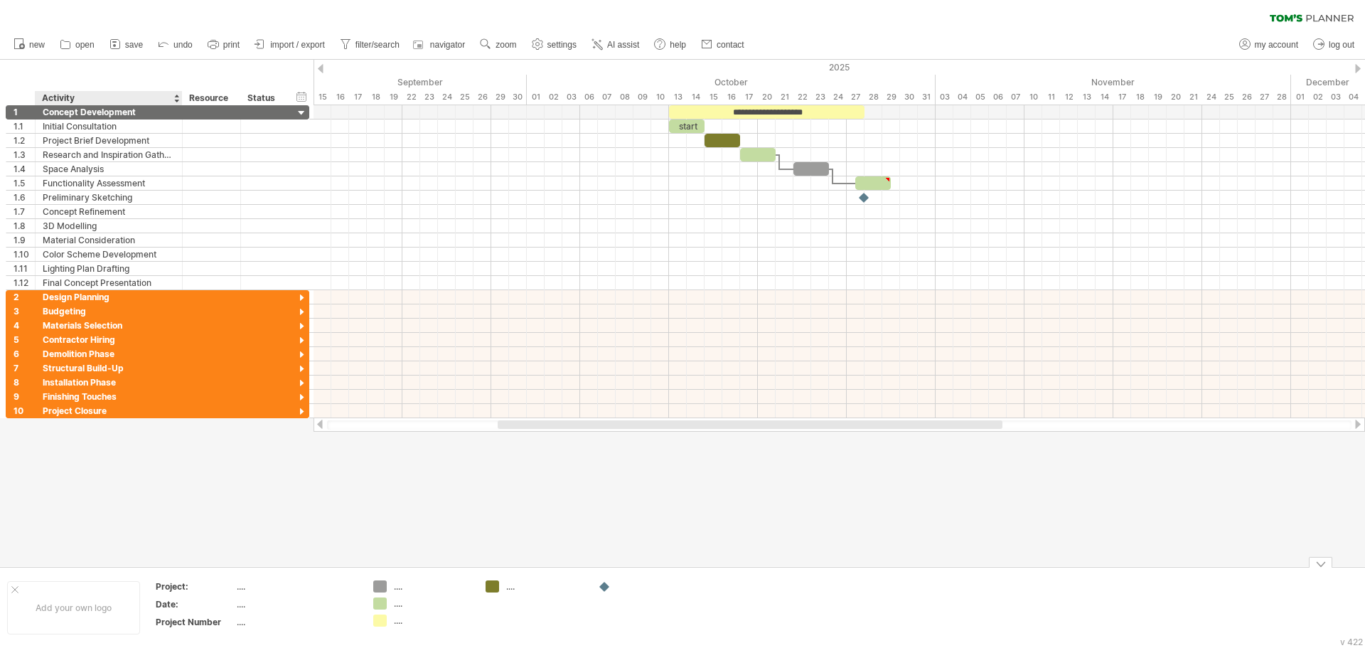
click at [92, 588] on div "Add your own logo" at bounding box center [73, 607] width 133 height 53
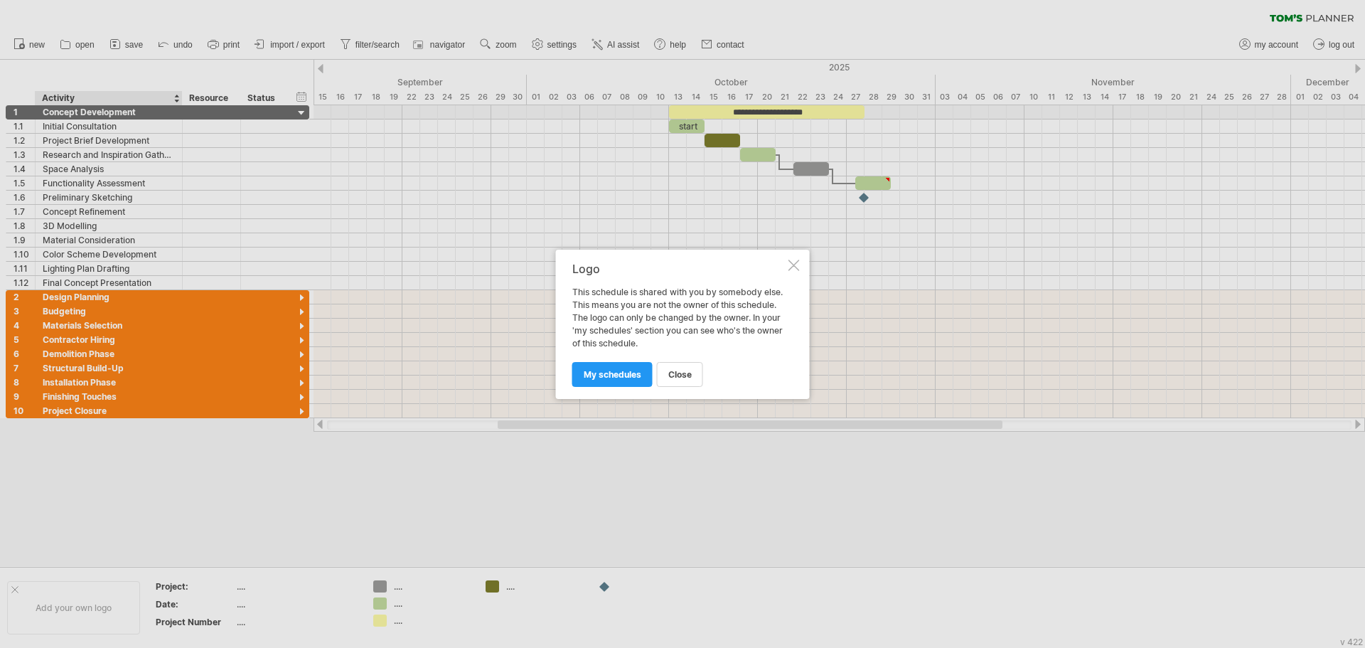
click at [796, 265] on div at bounding box center [794, 265] width 11 height 11
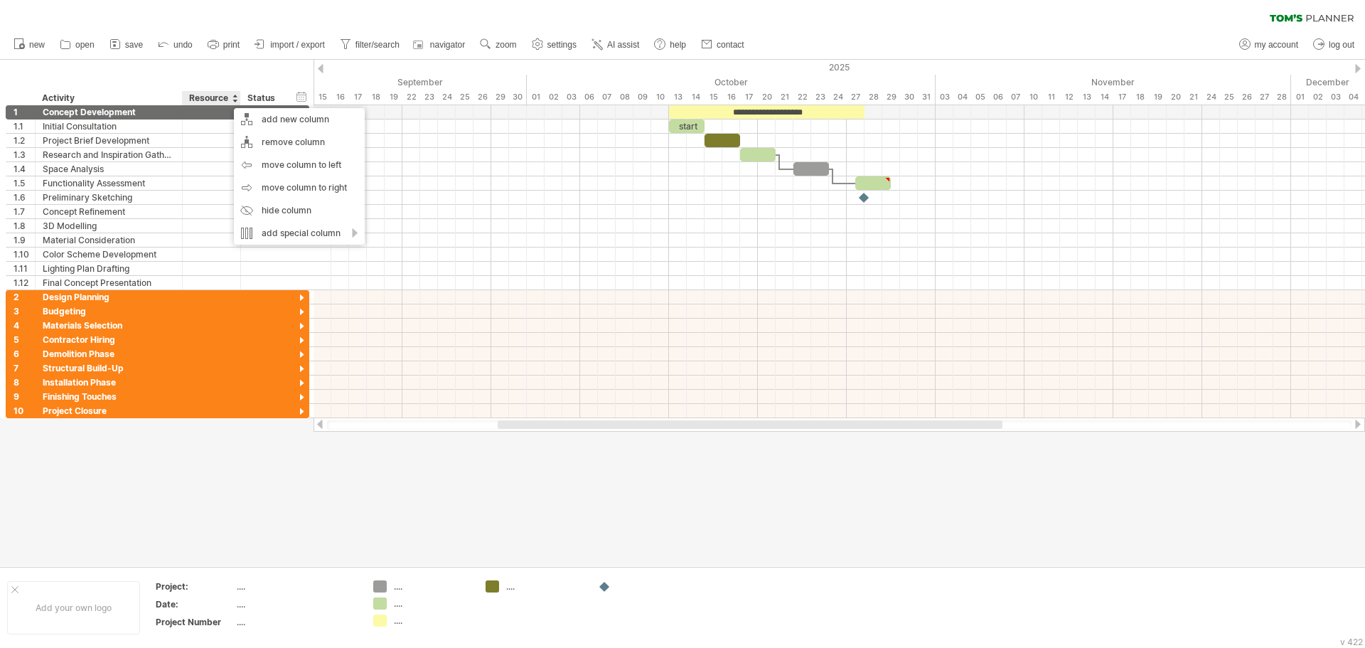
click at [253, 65] on div "hide start/end/duration show start/end/duration ******** Activity ******** Reso…" at bounding box center [157, 83] width 314 height 46
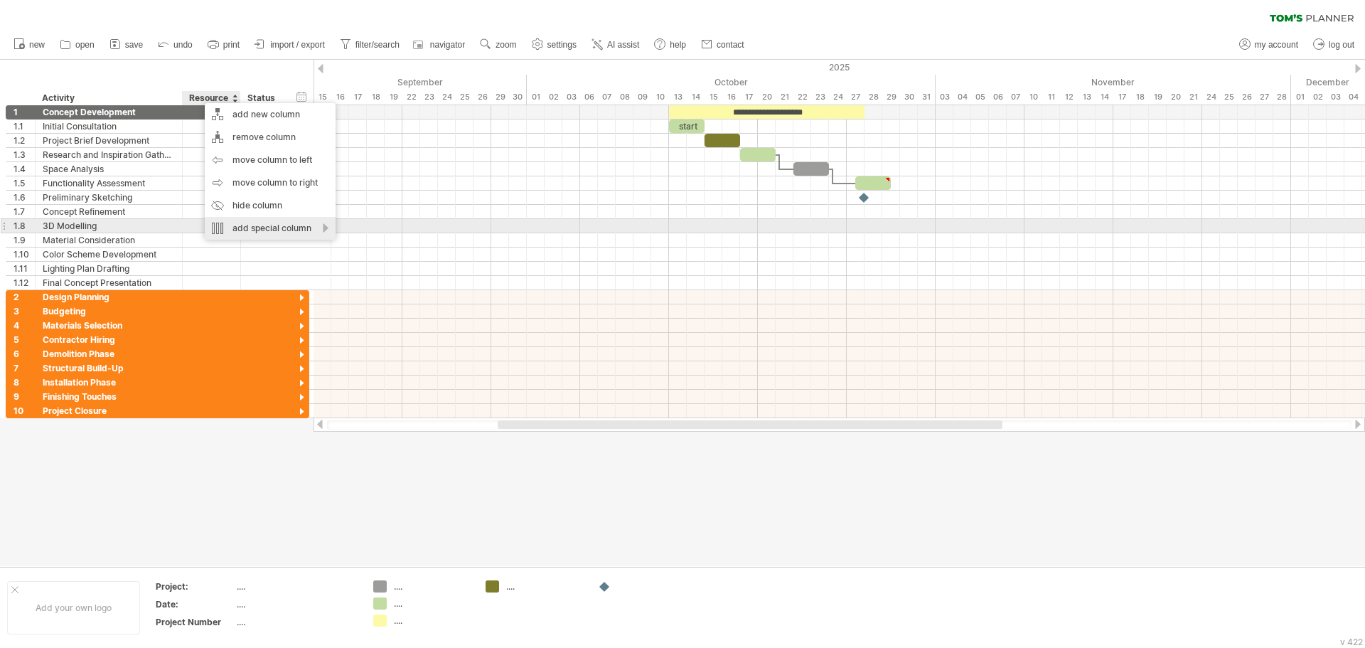
click at [291, 224] on div "add special column" at bounding box center [270, 228] width 131 height 23
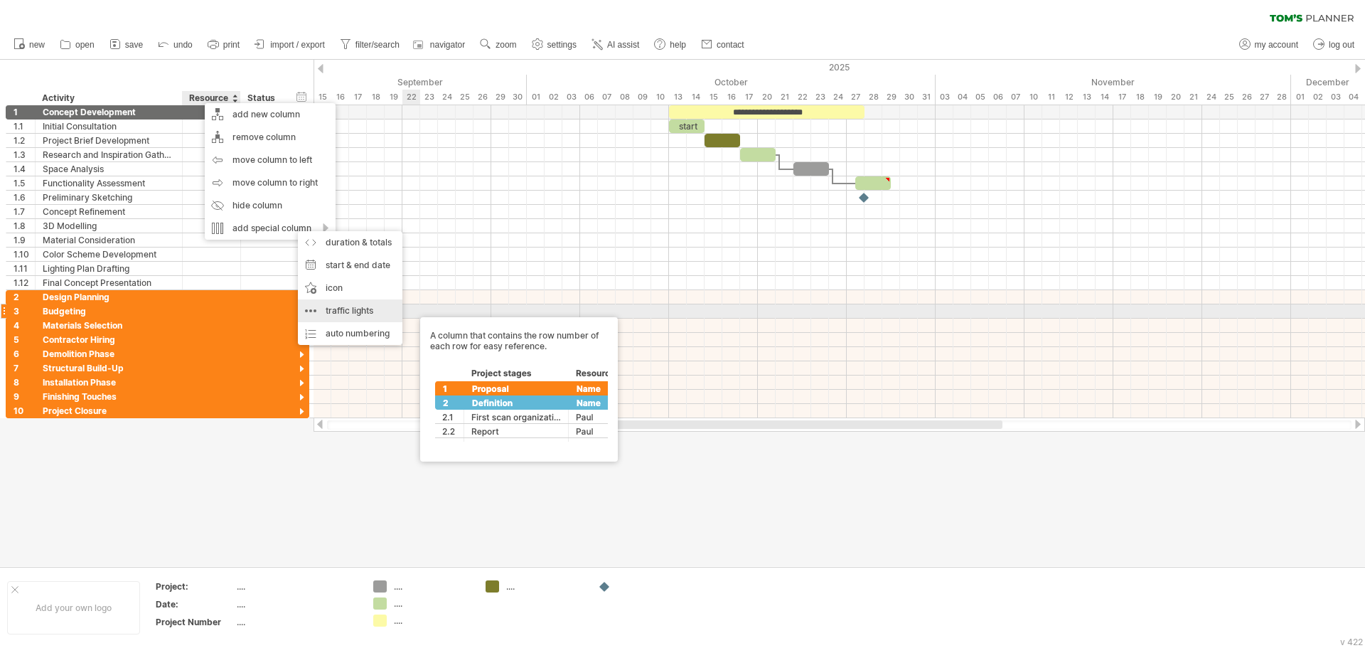
click at [354, 316] on div "traffic lights A column containing traffic lights which can be turned to green,…" at bounding box center [350, 310] width 105 height 23
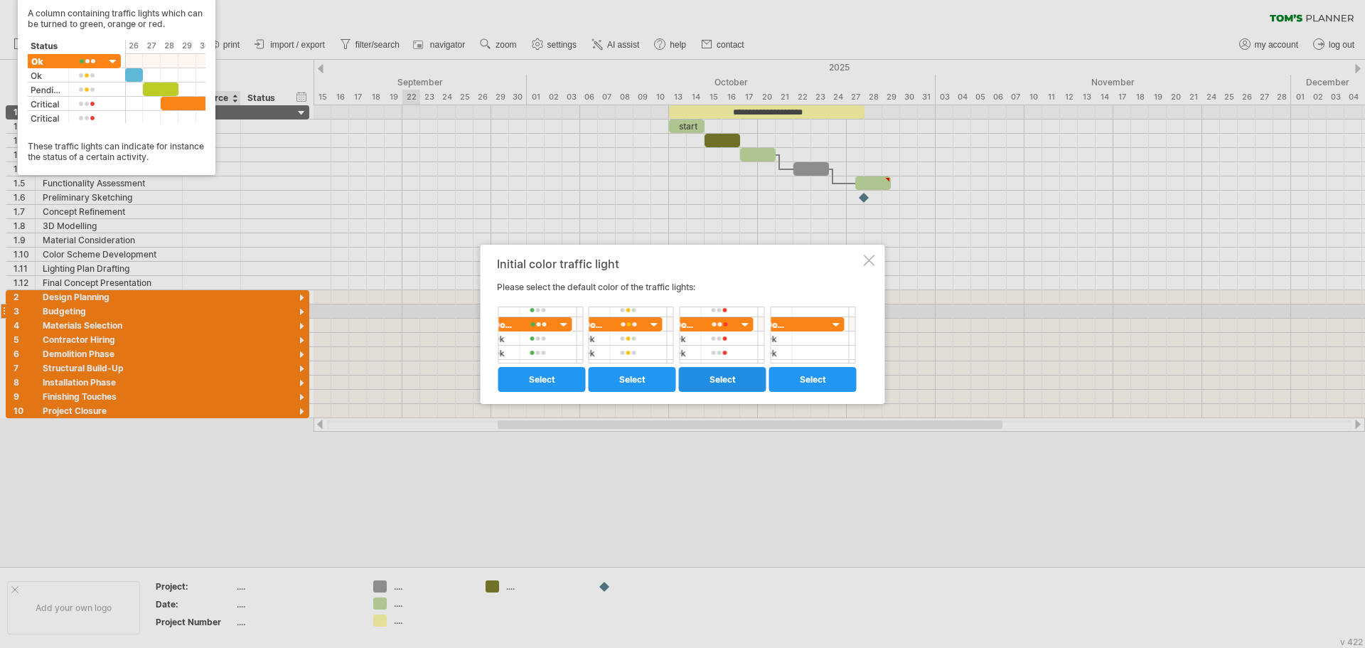
click at [731, 379] on span "select" at bounding box center [723, 379] width 26 height 11
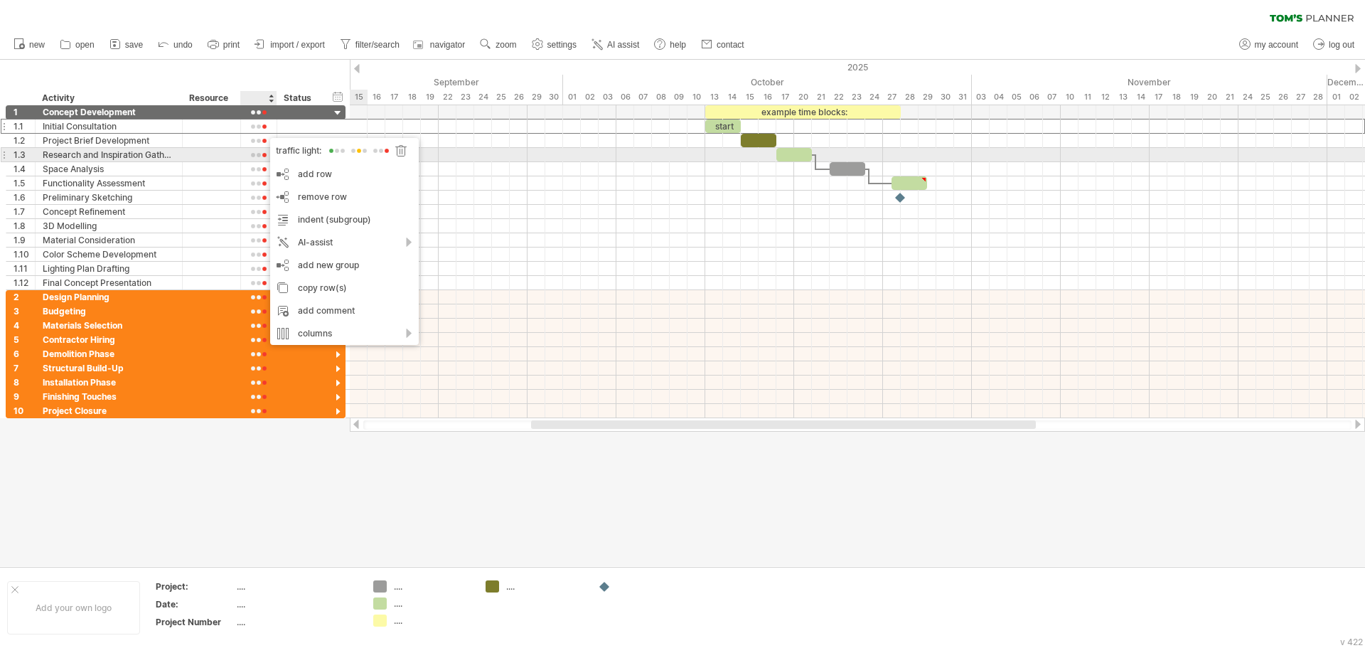
click at [356, 151] on span at bounding box center [359, 151] width 20 height 11
click at [353, 165] on span at bounding box center [354, 161] width 20 height 11
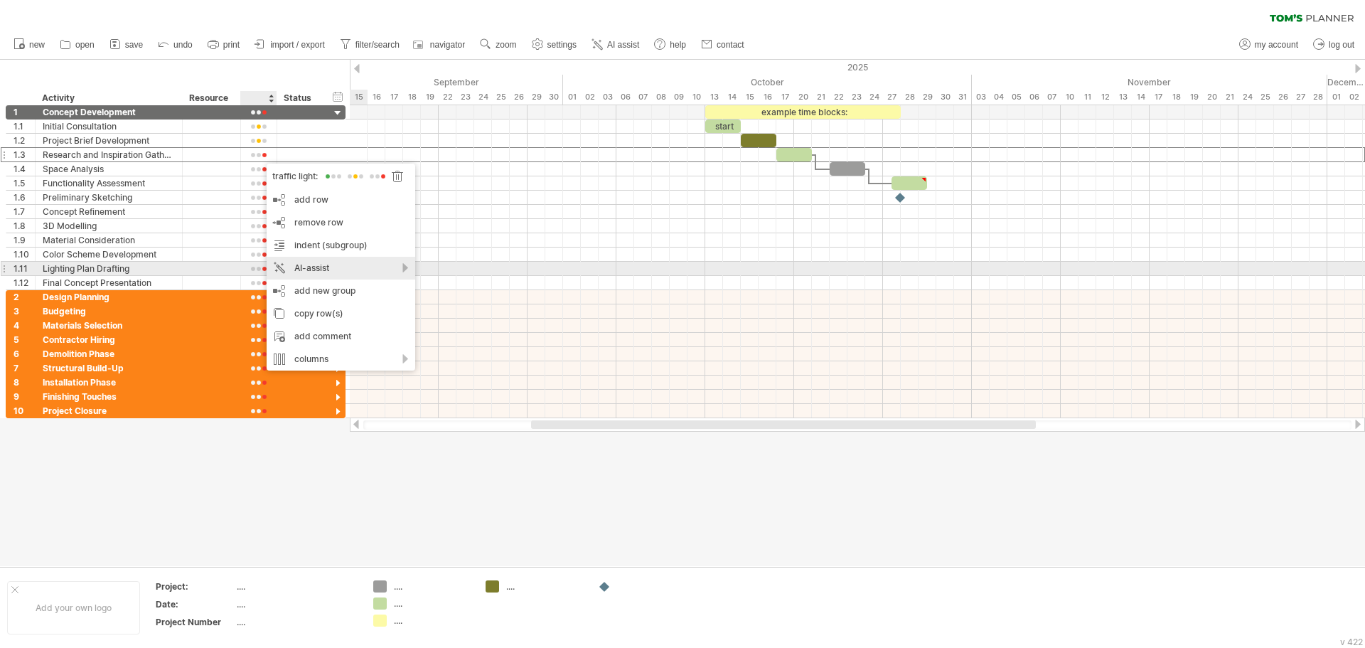
click at [363, 269] on div "AI-assist" at bounding box center [341, 268] width 149 height 23
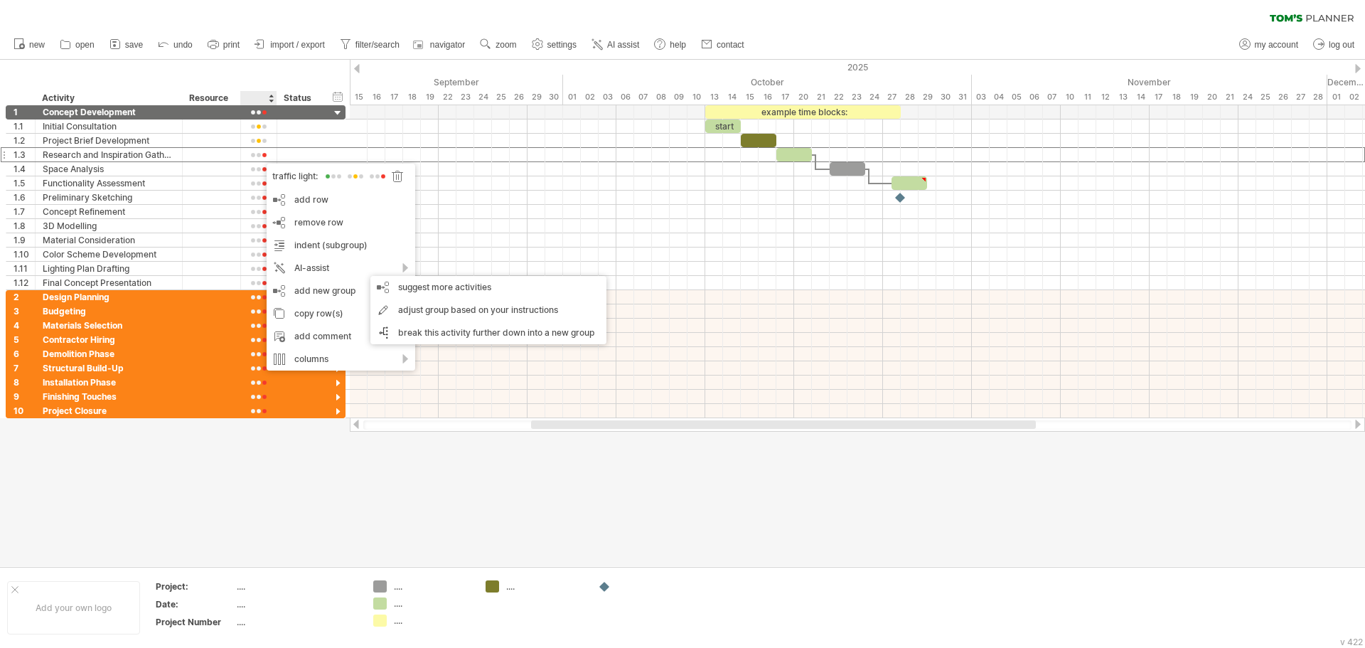
click at [364, 479] on div at bounding box center [682, 313] width 1365 height 506
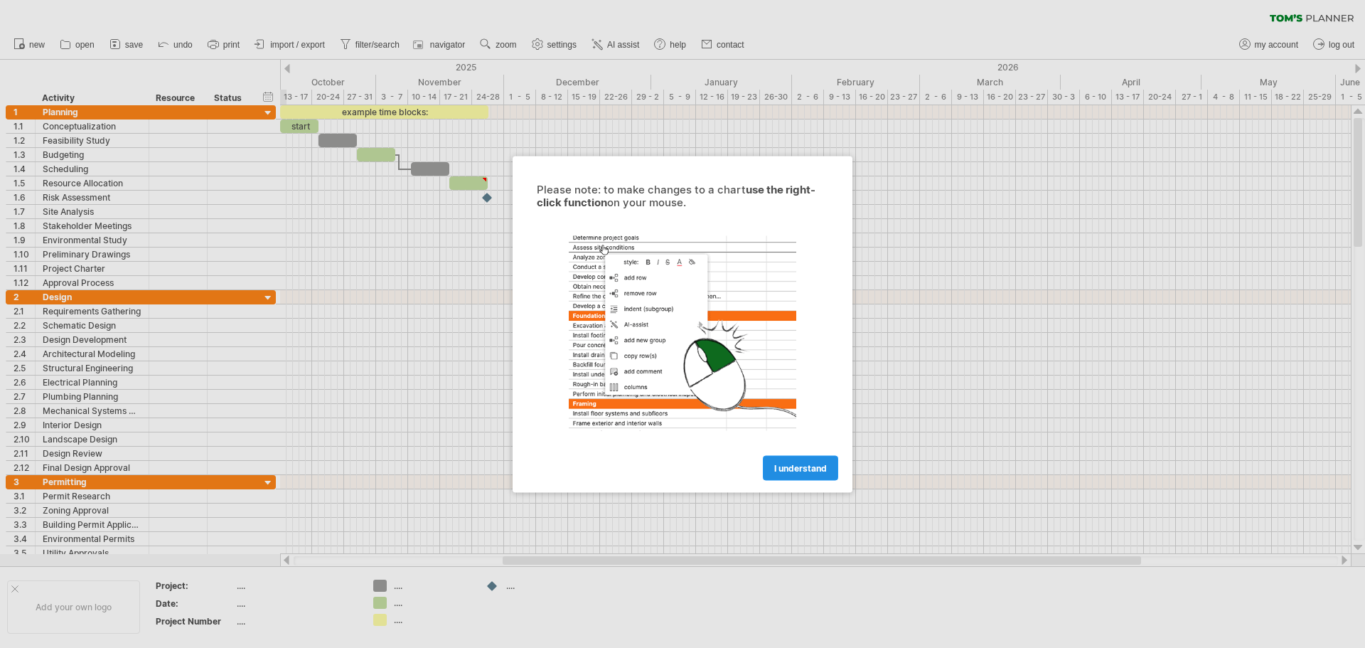
click at [802, 468] on span "I understand" at bounding box center [800, 467] width 53 height 11
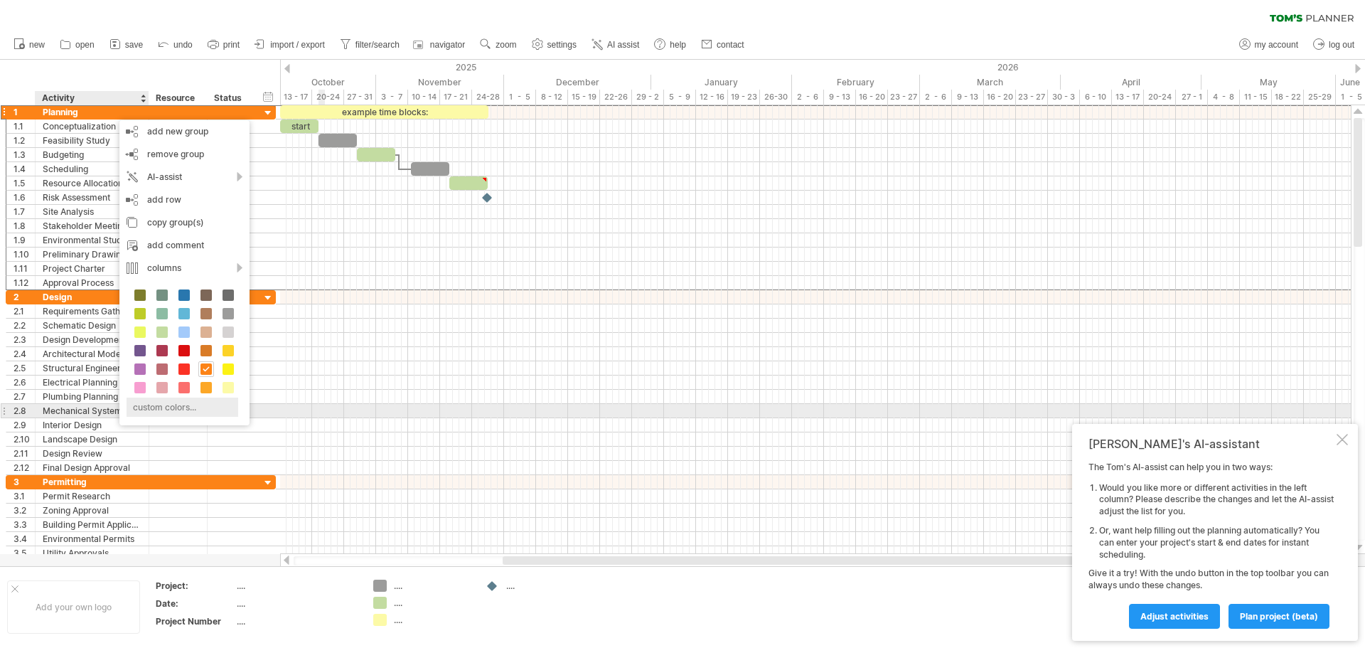
click at [173, 409] on div "custom colors..." at bounding box center [183, 407] width 112 height 19
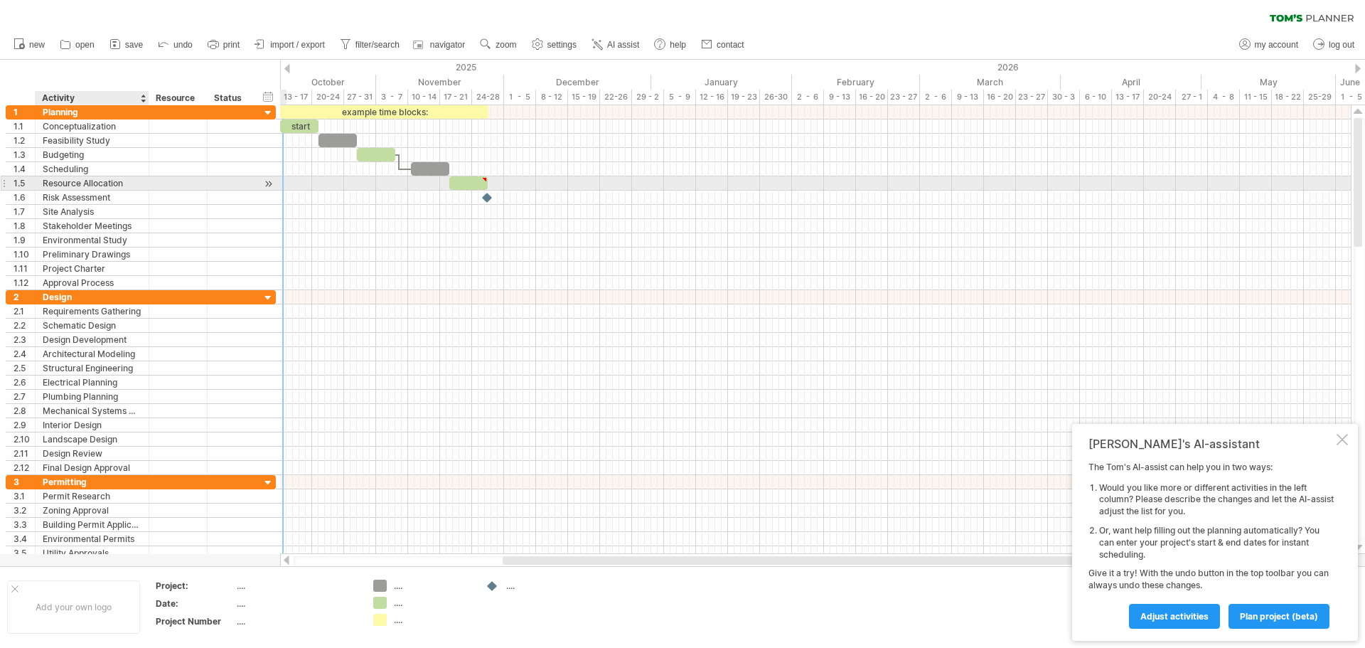
click at [124, 184] on div "Resource Allocation" at bounding box center [92, 183] width 99 height 14
click at [123, 182] on input "**********" at bounding box center [92, 183] width 99 height 14
click at [102, 183] on input "**********" at bounding box center [92, 183] width 99 height 14
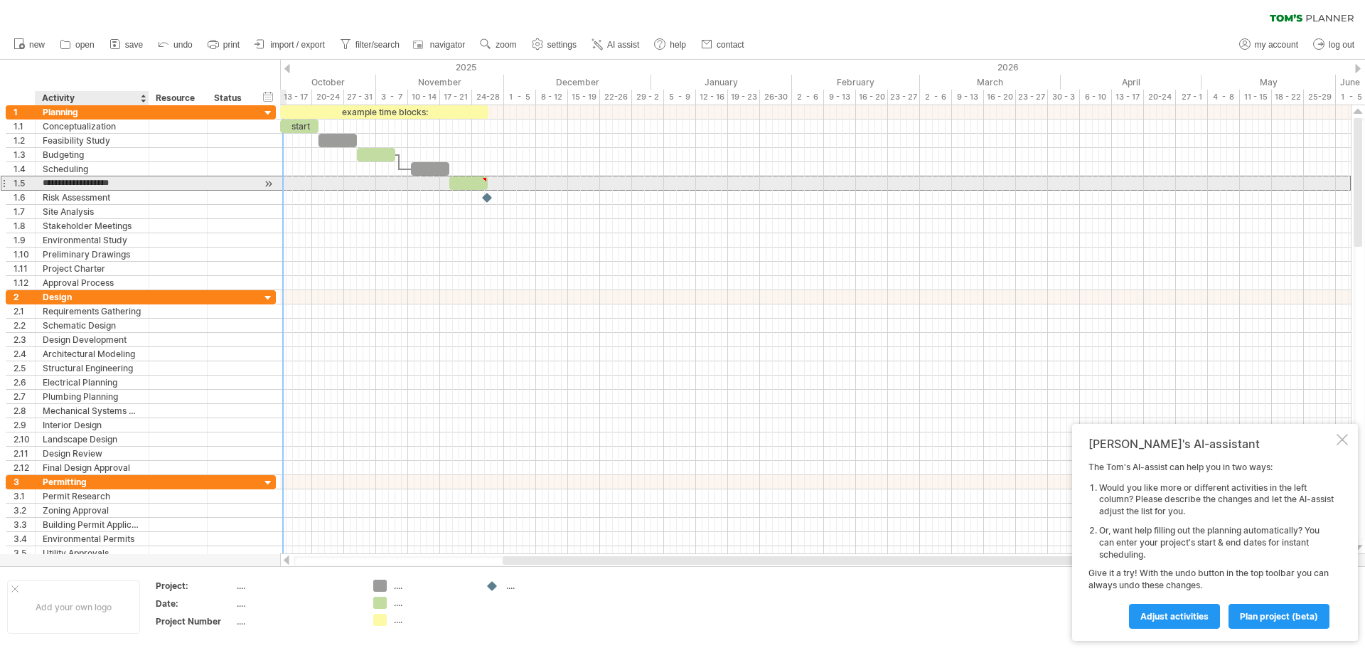
click at [102, 183] on input "**********" at bounding box center [92, 183] width 99 height 14
click at [92, 183] on div "Resource Allocation" at bounding box center [92, 183] width 99 height 14
click at [92, 183] on input "**********" at bounding box center [92, 183] width 99 height 14
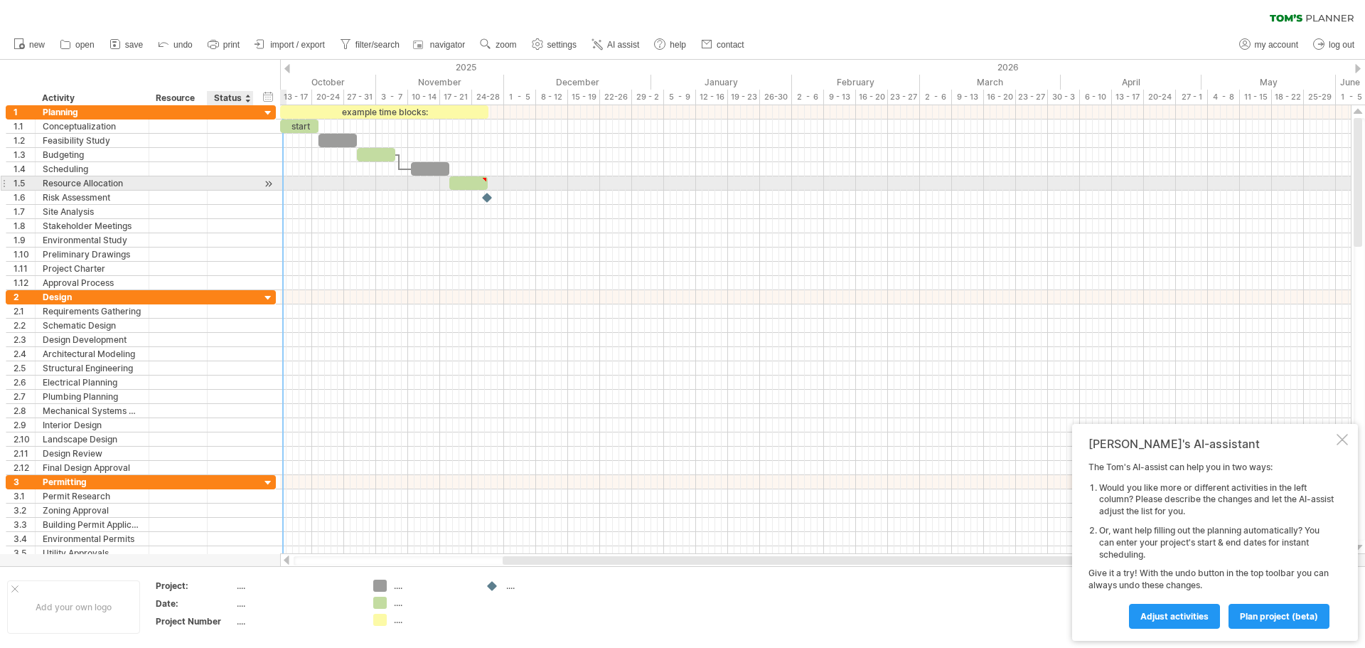
click at [267, 185] on div at bounding box center [269, 183] width 14 height 15
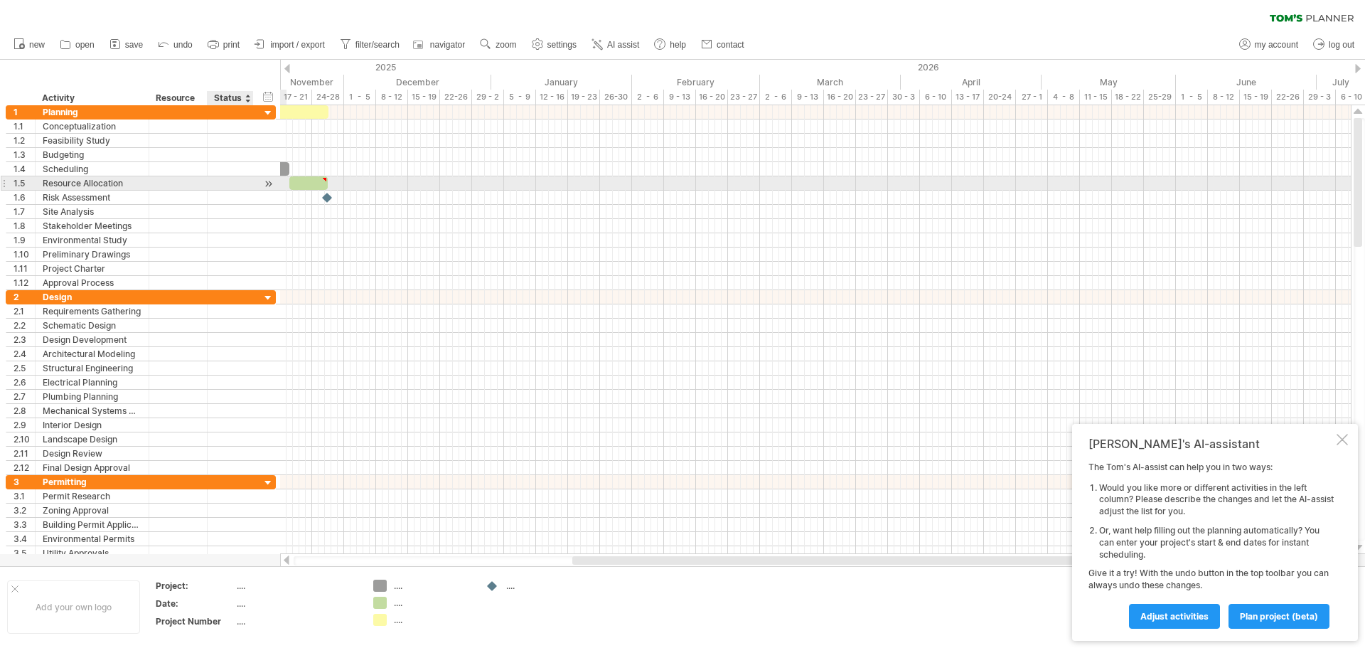
click at [267, 185] on div at bounding box center [269, 183] width 14 height 15
click at [272, 181] on div at bounding box center [269, 183] width 14 height 15
click at [269, 180] on div at bounding box center [269, 183] width 14 height 15
click at [270, 186] on div at bounding box center [269, 183] width 14 height 15
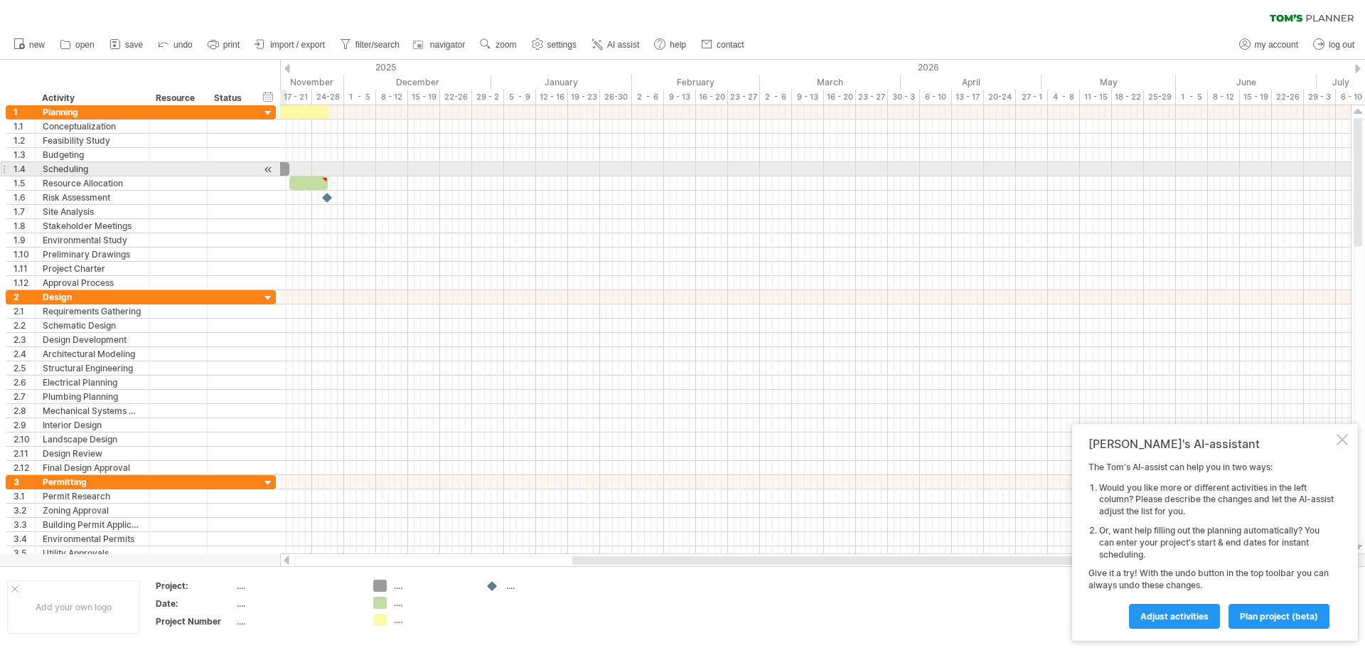
click at [271, 171] on div at bounding box center [269, 169] width 14 height 15
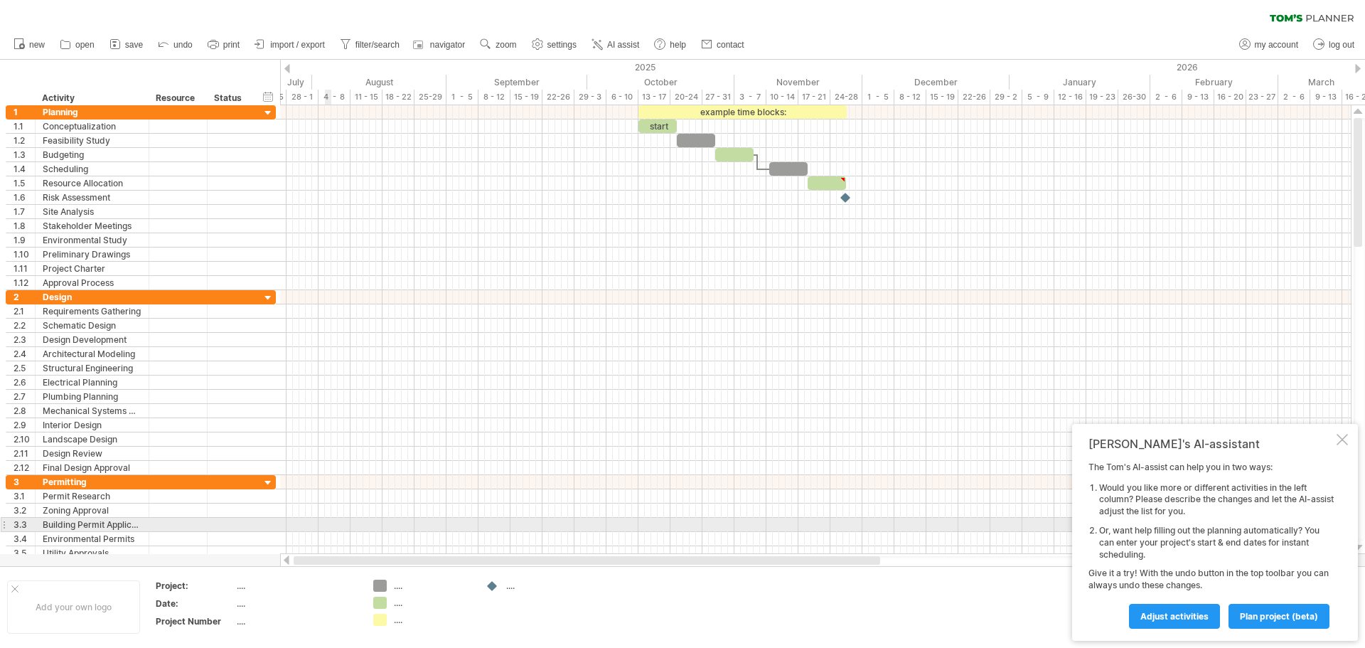
drag, startPoint x: 634, startPoint y: 560, endPoint x: 316, endPoint y: 484, distance: 327.5
click at [270, 503] on div "Trying to reach [DOMAIN_NAME] Connected again... 0% clear filter new 1" at bounding box center [682, 324] width 1365 height 648
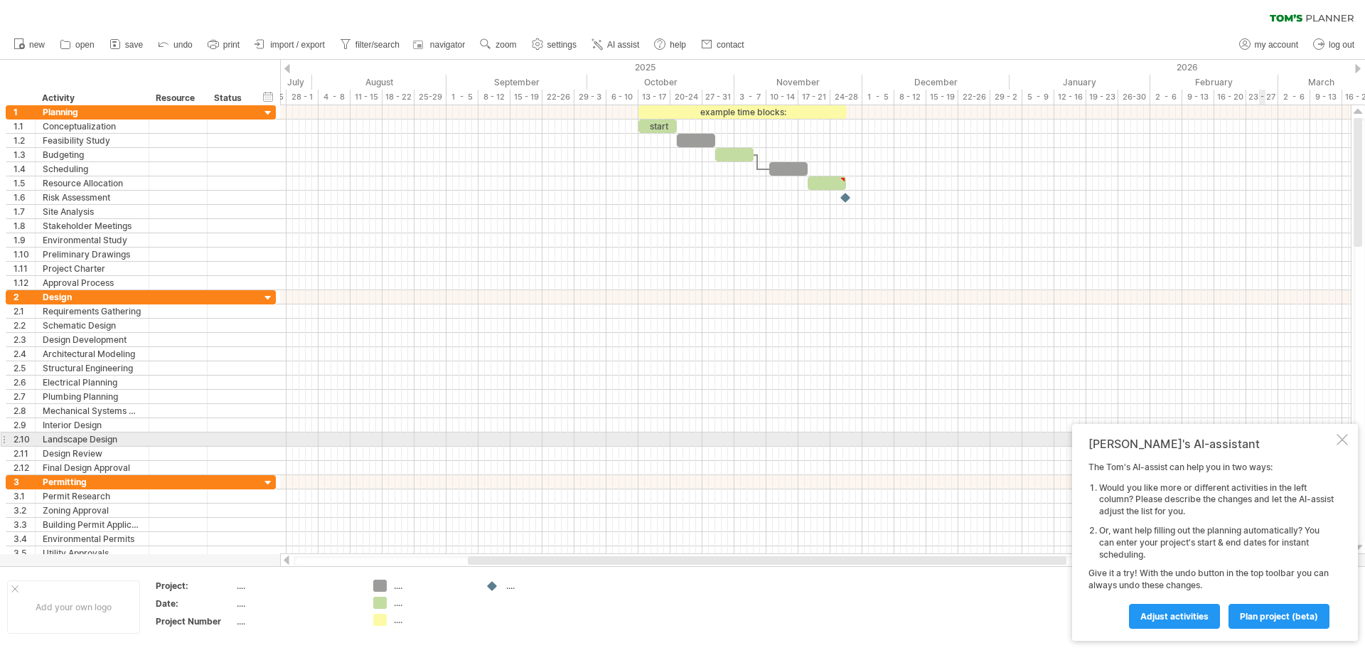
click at [1342, 436] on div at bounding box center [1342, 439] width 11 height 11
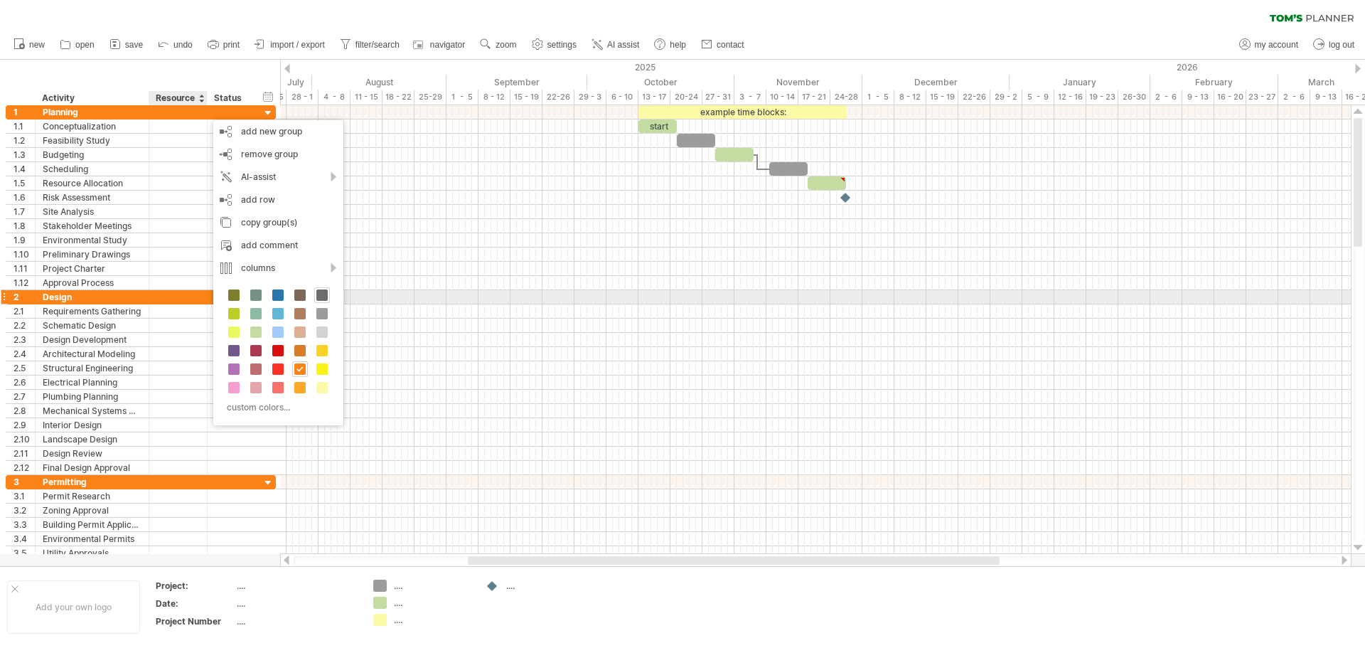
click at [321, 294] on span at bounding box center [321, 294] width 11 height 11
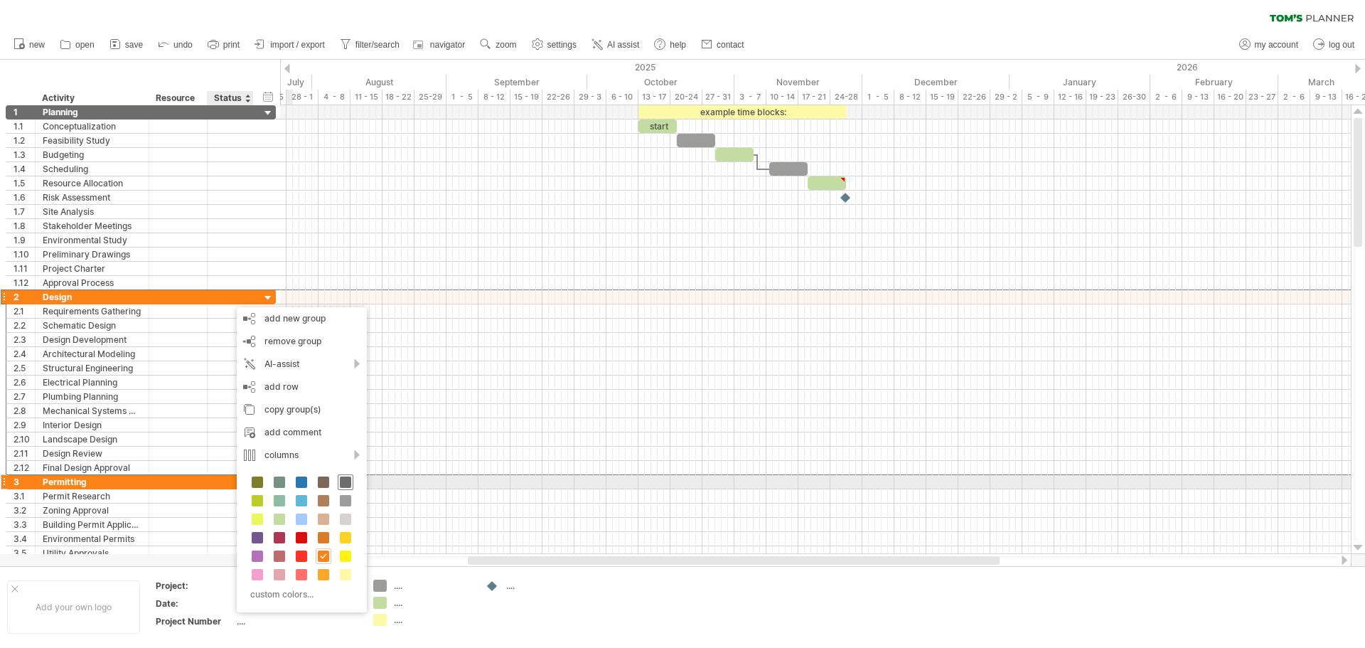
click at [338, 476] on div at bounding box center [346, 482] width 16 height 16
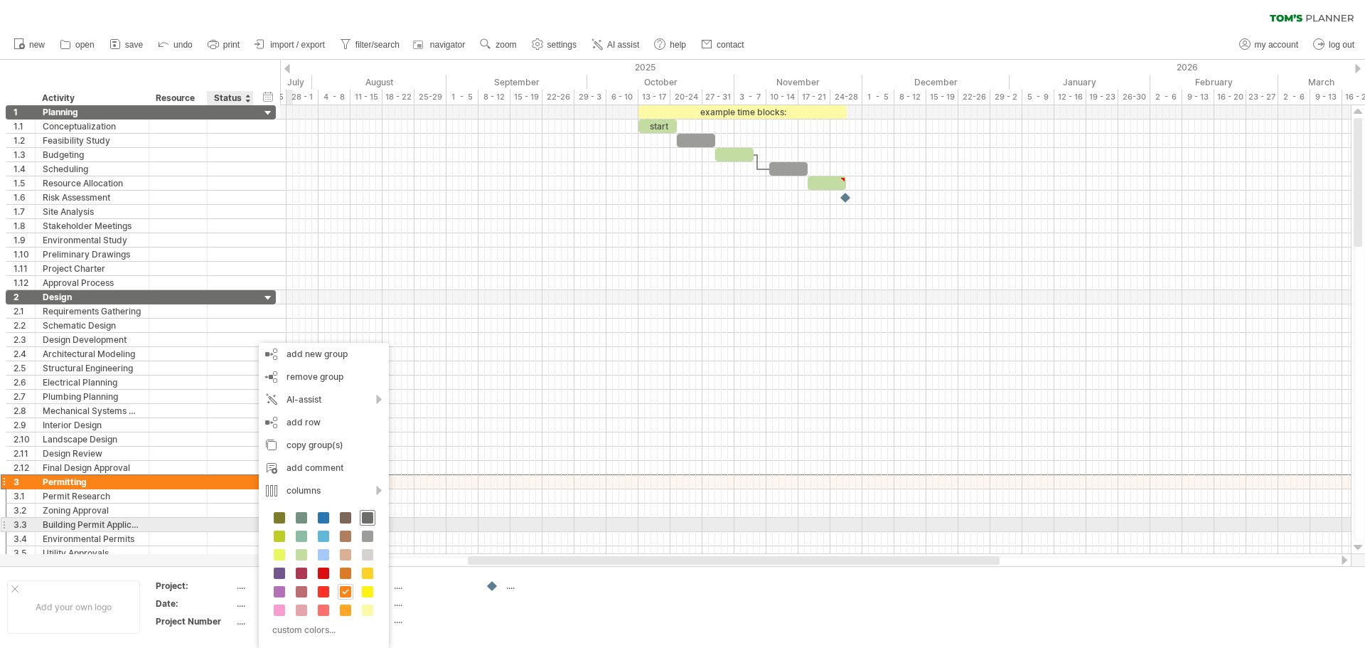
click at [363, 515] on span at bounding box center [367, 517] width 11 height 11
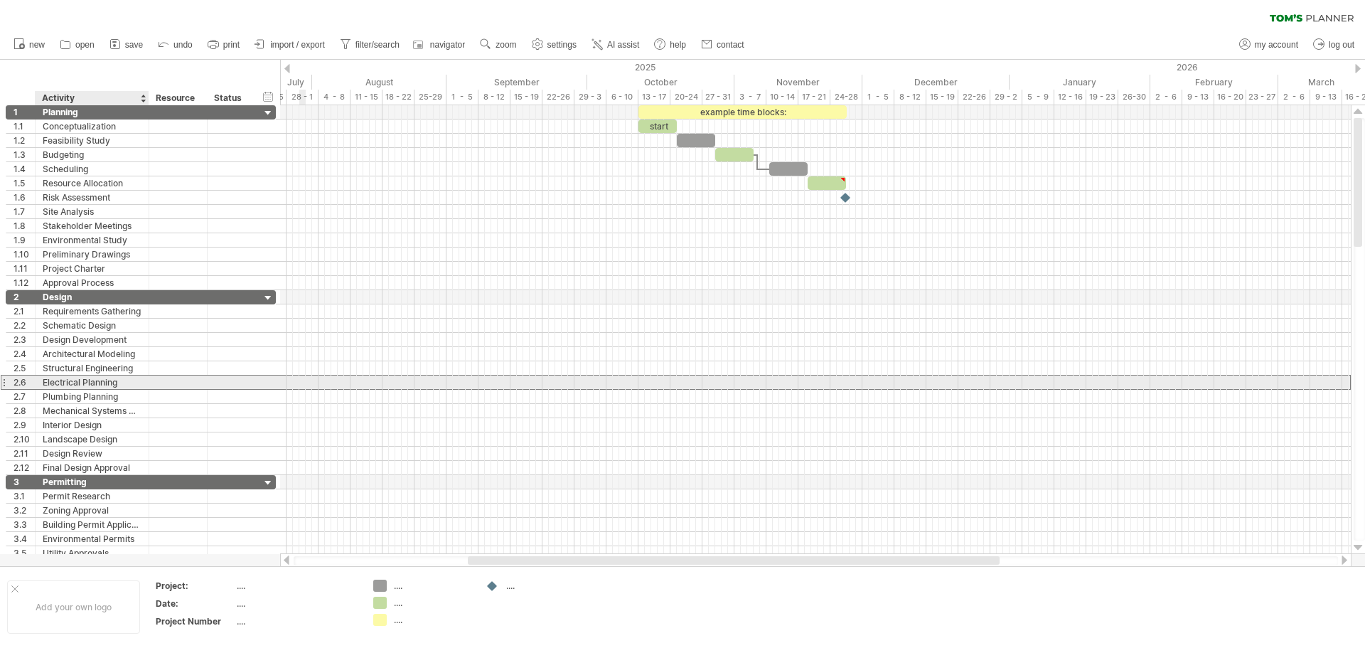
click at [110, 380] on div "Electrical Planning" at bounding box center [92, 382] width 99 height 14
click at [110, 380] on input "**********" at bounding box center [92, 382] width 99 height 14
